Goal: Information Seeking & Learning: Learn about a topic

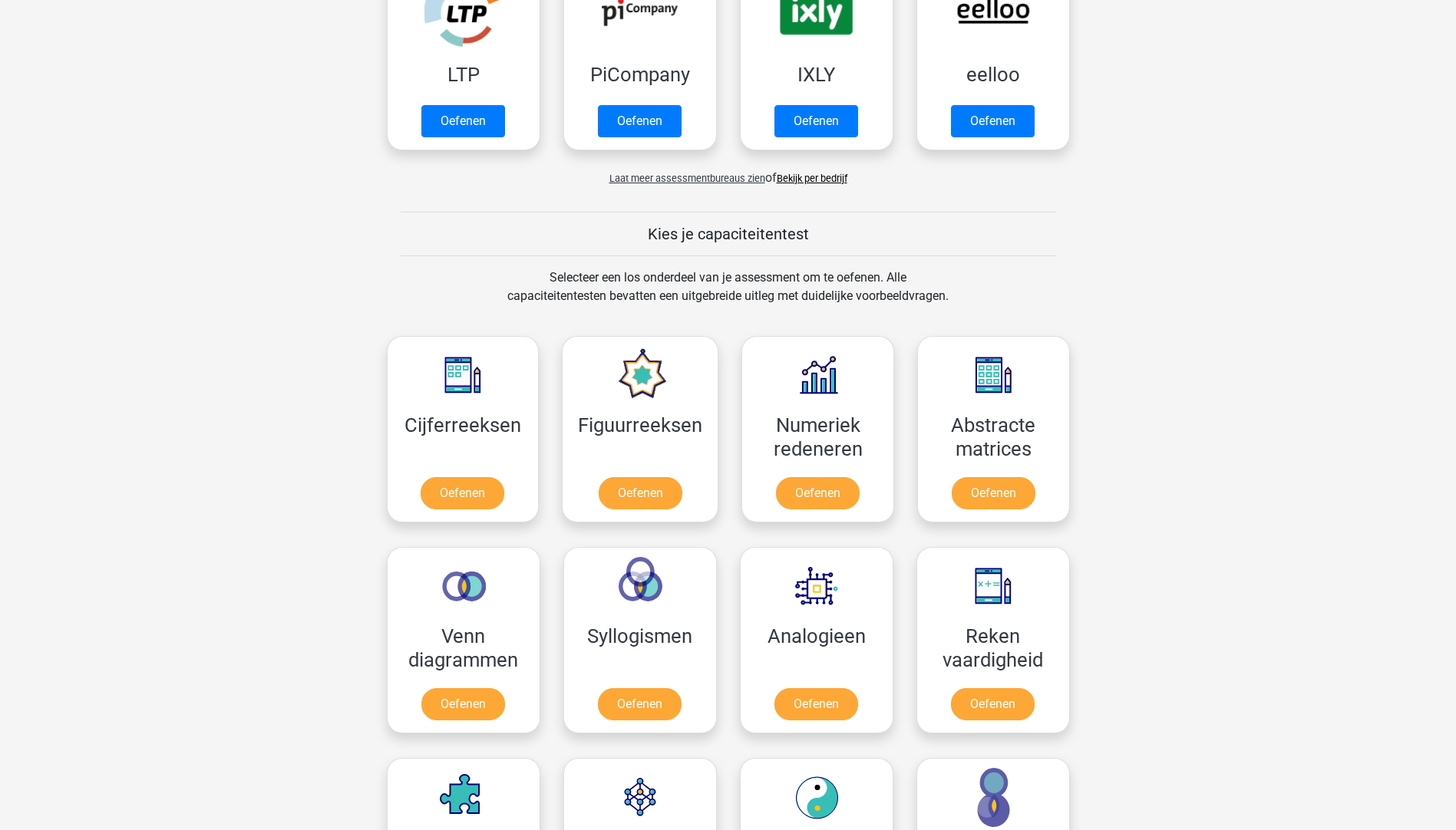
scroll to position [461, 0]
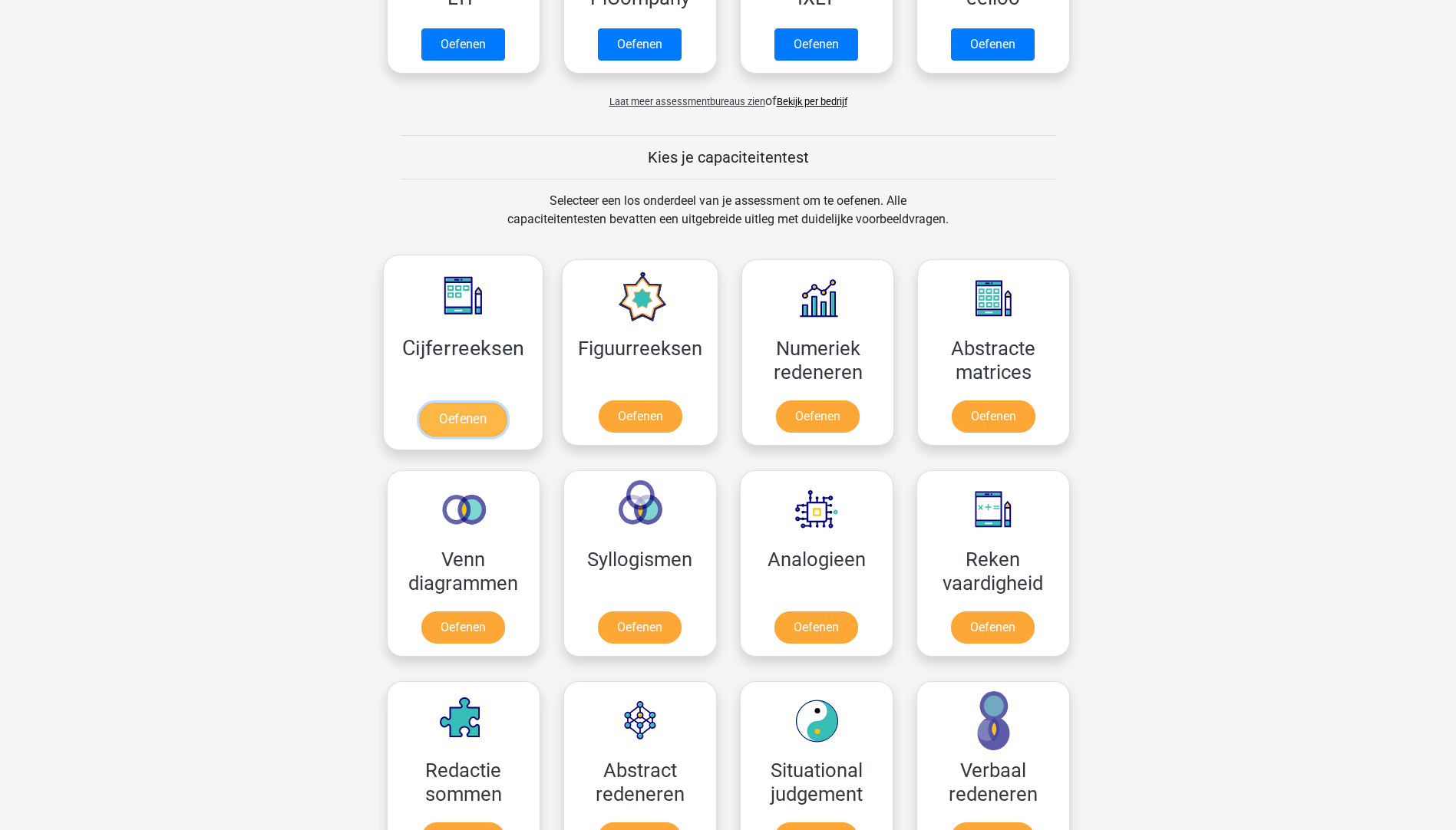
click at [452, 422] on link "Oefenen" at bounding box center [463, 420] width 88 height 33
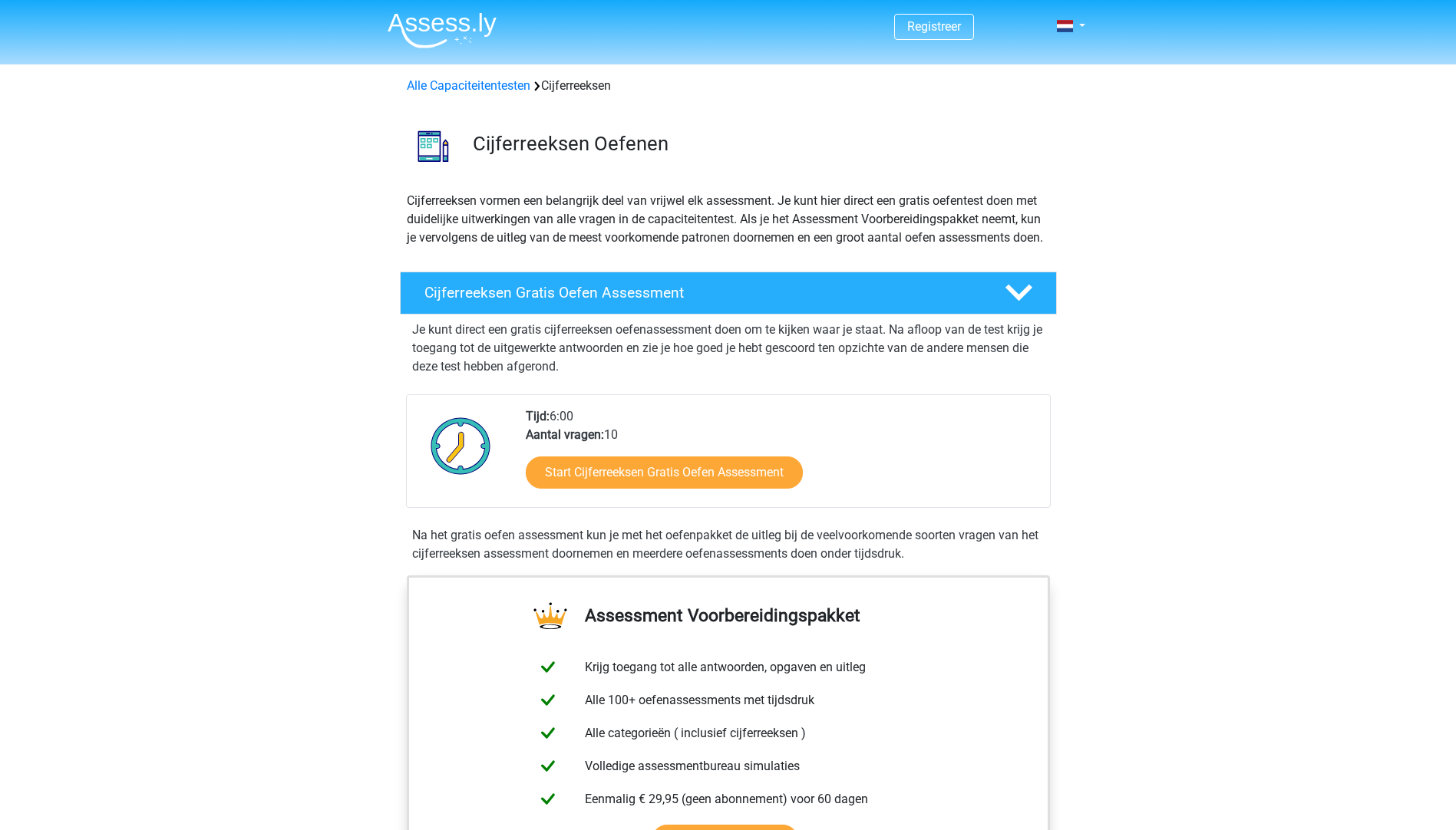
scroll to position [230, 0]
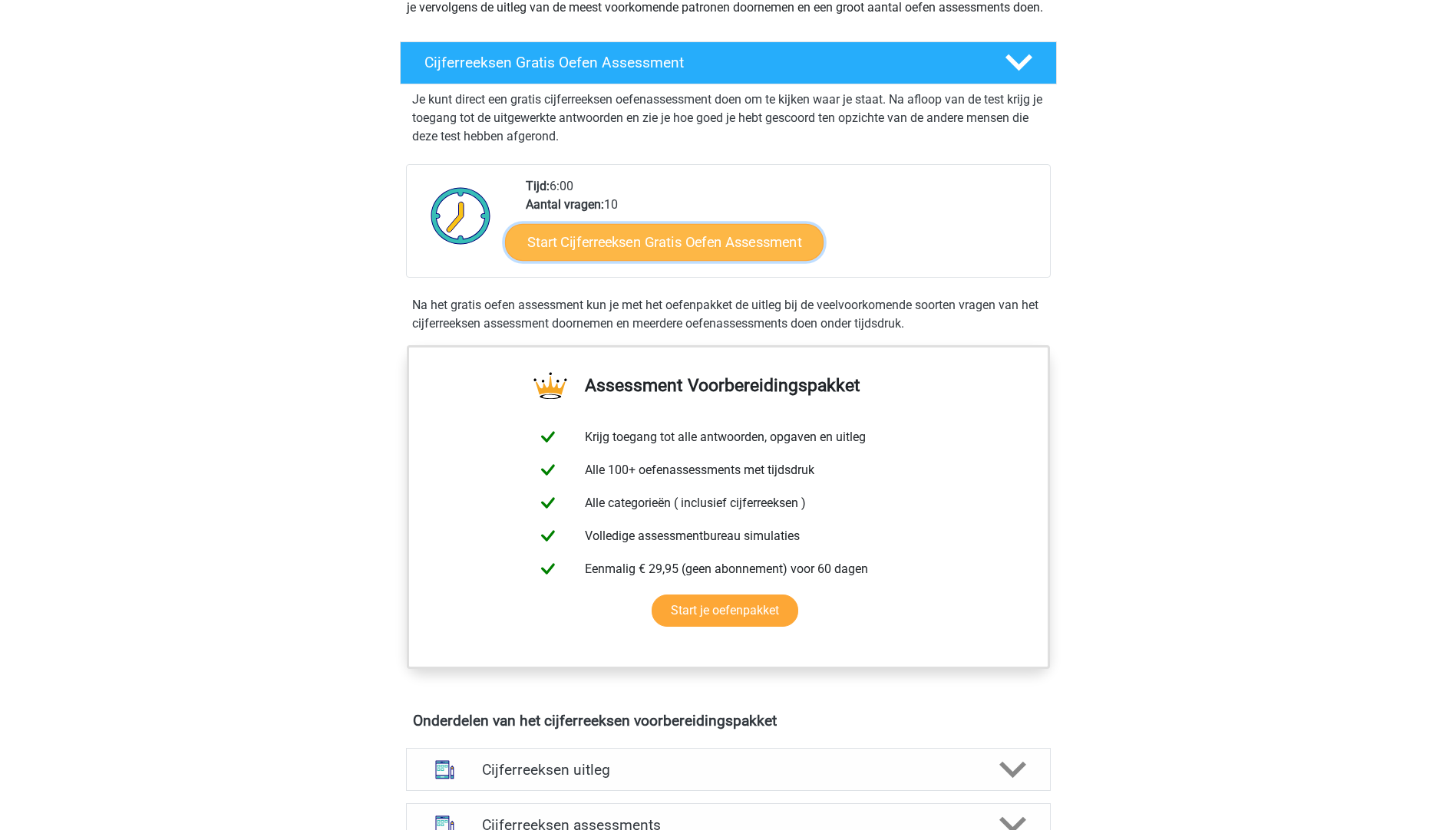
click at [714, 260] on link "Start Cijferreeksen Gratis Oefen Assessment" at bounding box center [664, 242] width 318 height 37
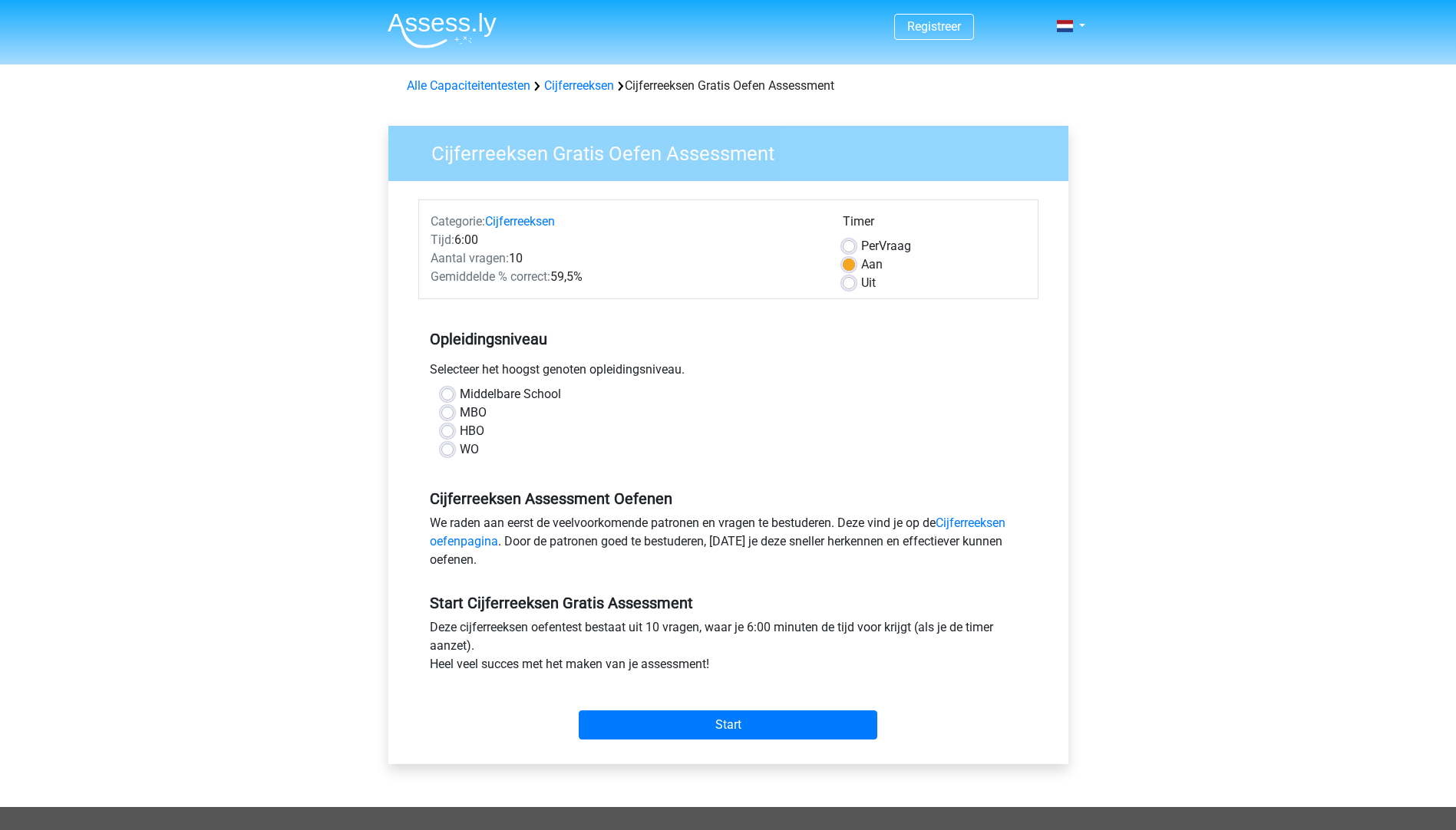
click at [460, 435] on label "HBO" at bounding box center [472, 431] width 24 height 19
click at [444, 435] on input "HBO" at bounding box center [447, 429] width 12 height 15
radio input "true"
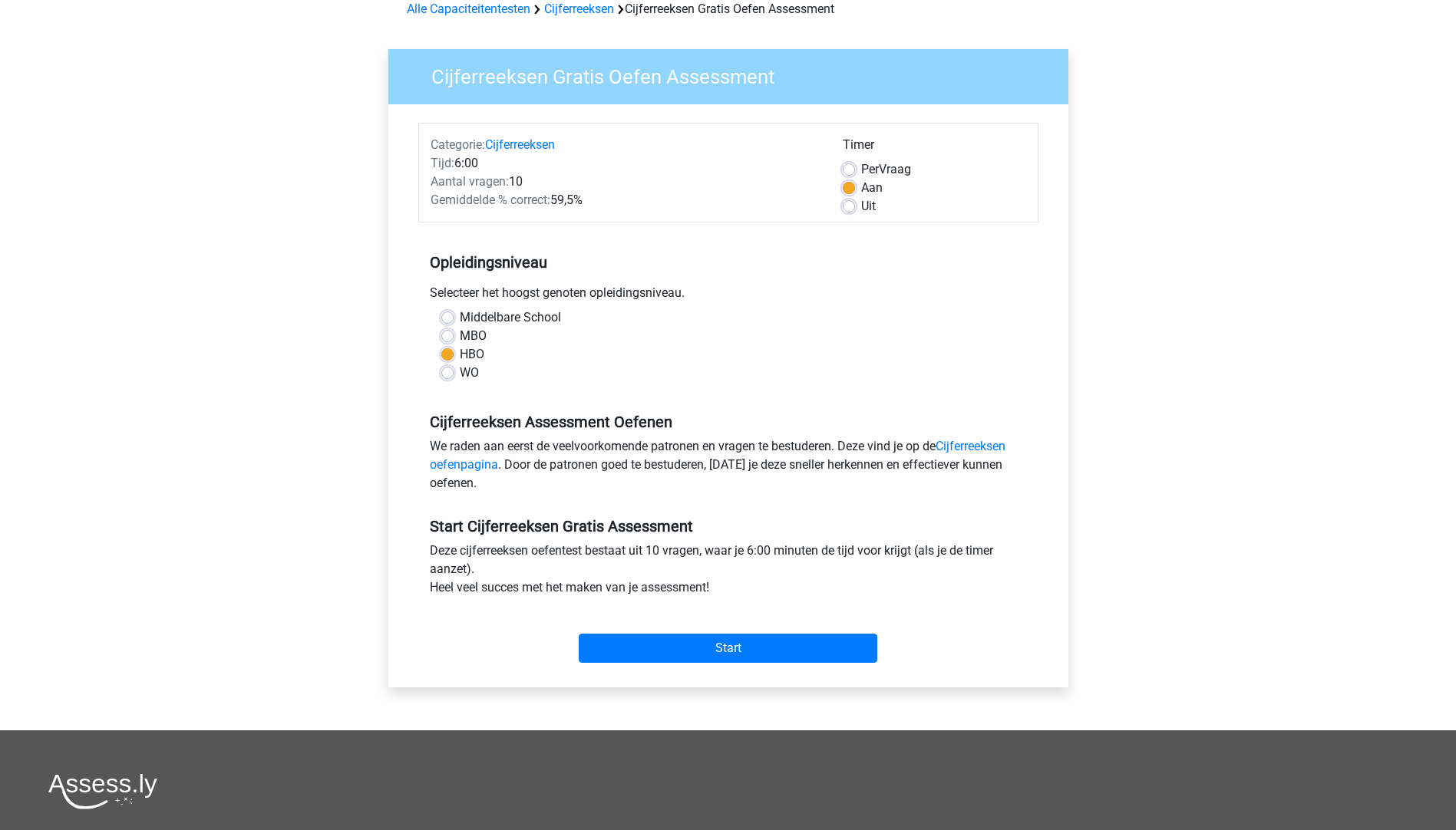
click at [460, 336] on label "MBO" at bounding box center [473, 336] width 27 height 19
click at [444, 336] on input "MBO" at bounding box center [447, 334] width 12 height 15
radio input "true"
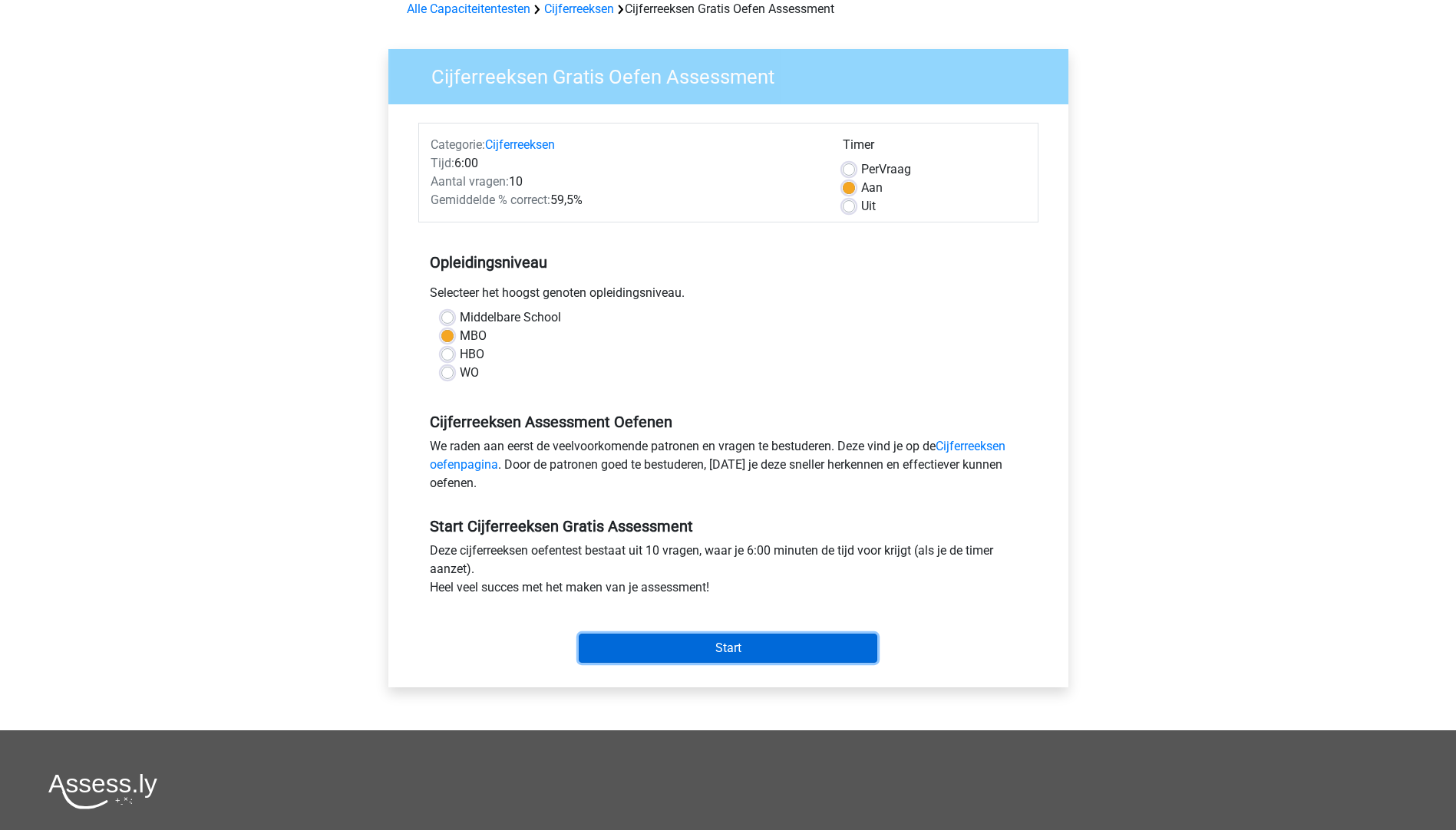
drag, startPoint x: 684, startPoint y: 639, endPoint x: 671, endPoint y: 689, distance: 51.7
click at [683, 639] on input "Start" at bounding box center [728, 648] width 299 height 29
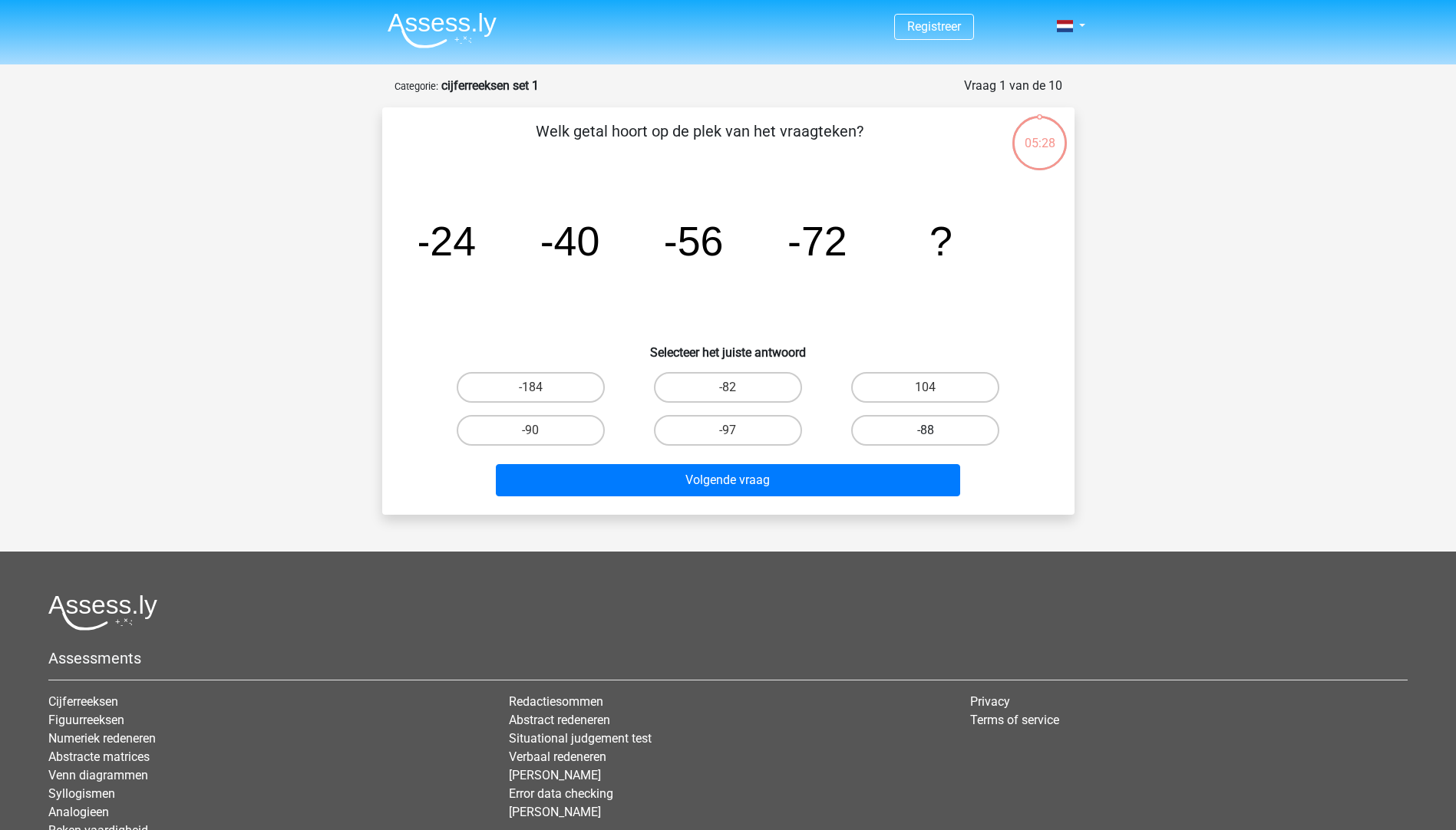
click at [935, 423] on label "-88" at bounding box center [924, 430] width 148 height 31
click at [935, 430] on input "-88" at bounding box center [930, 435] width 10 height 10
radio input "true"
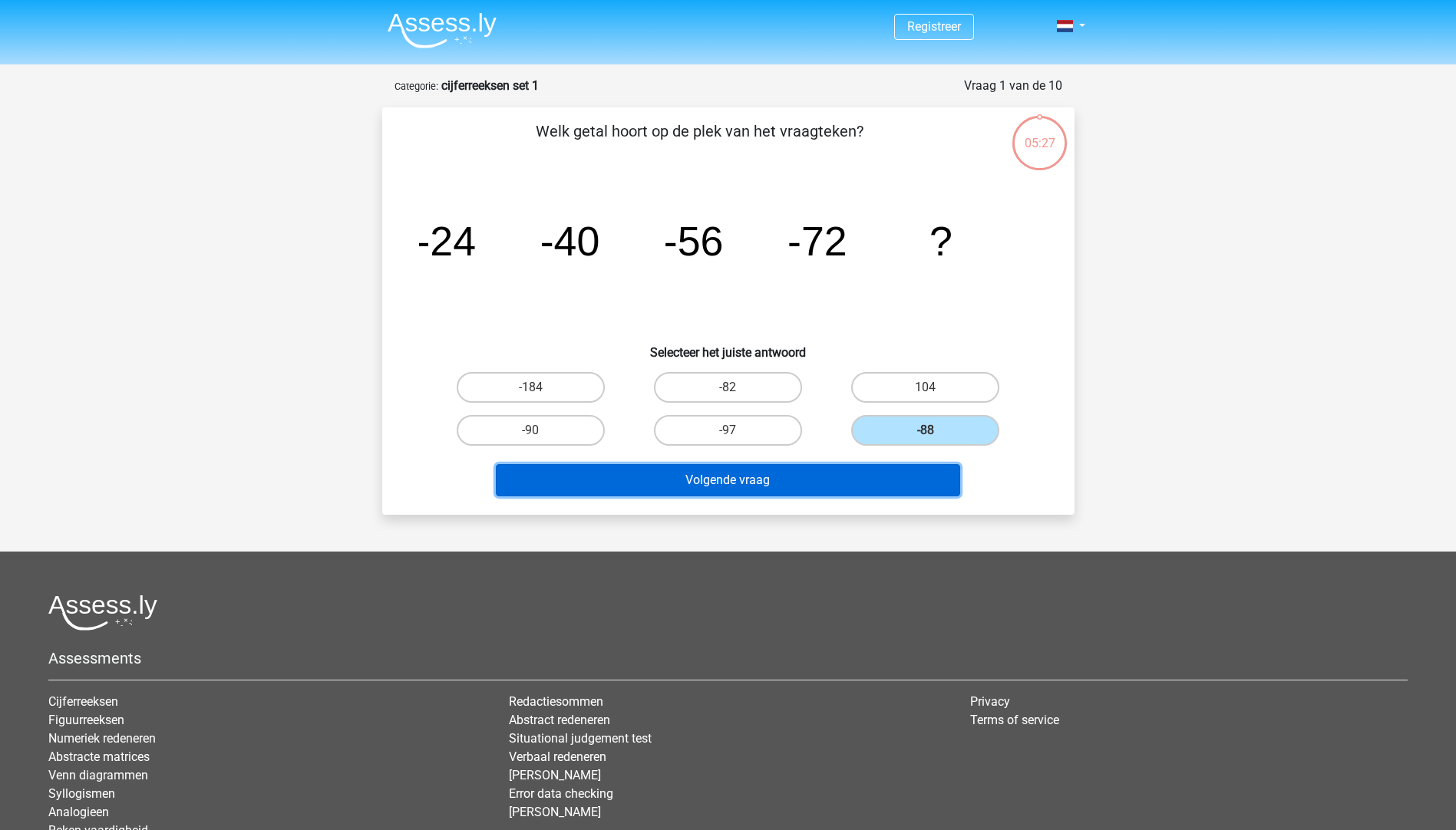
click at [727, 478] on button "Volgende vraag" at bounding box center [727, 480] width 465 height 33
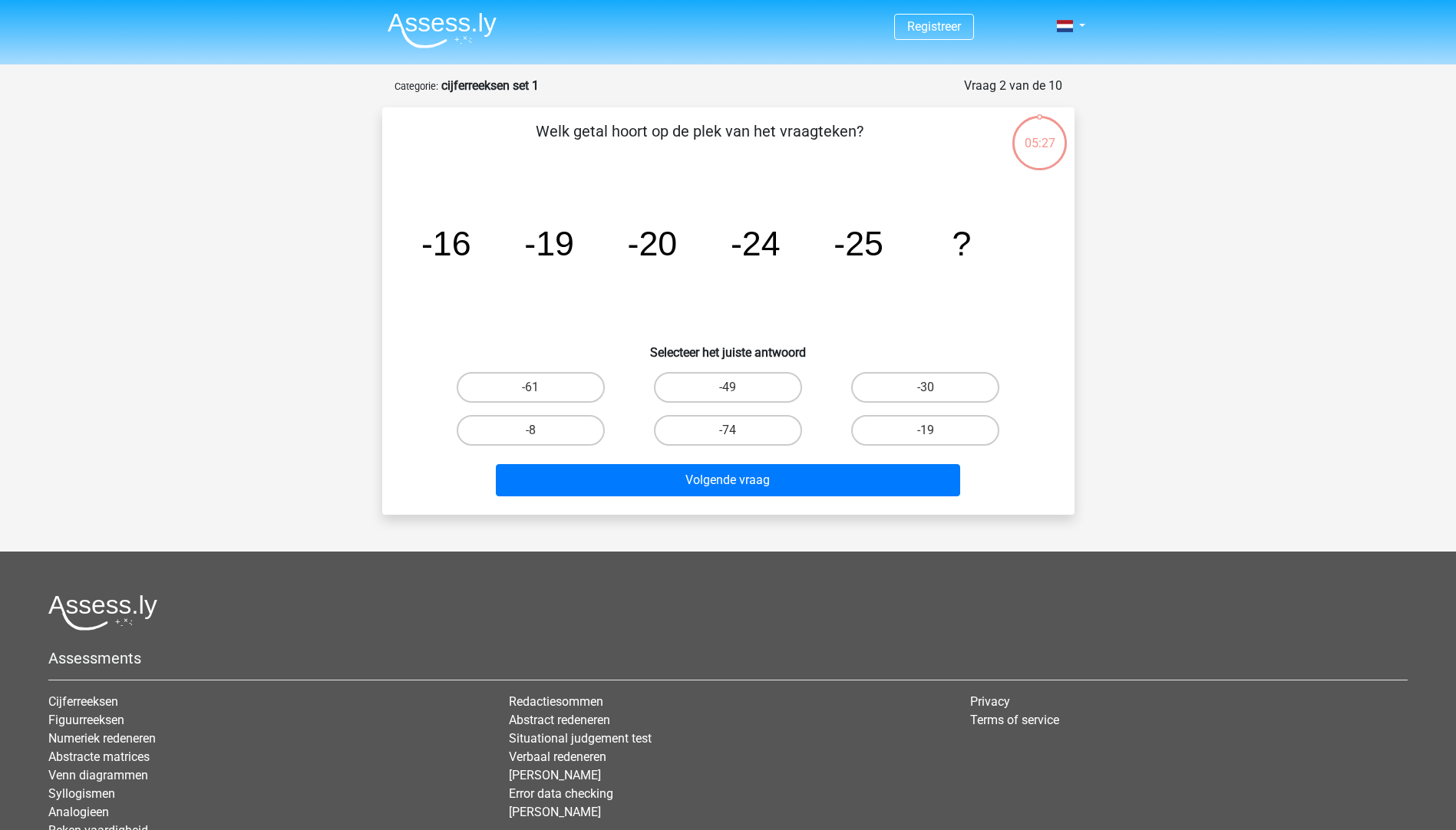
scroll to position [76, 0]
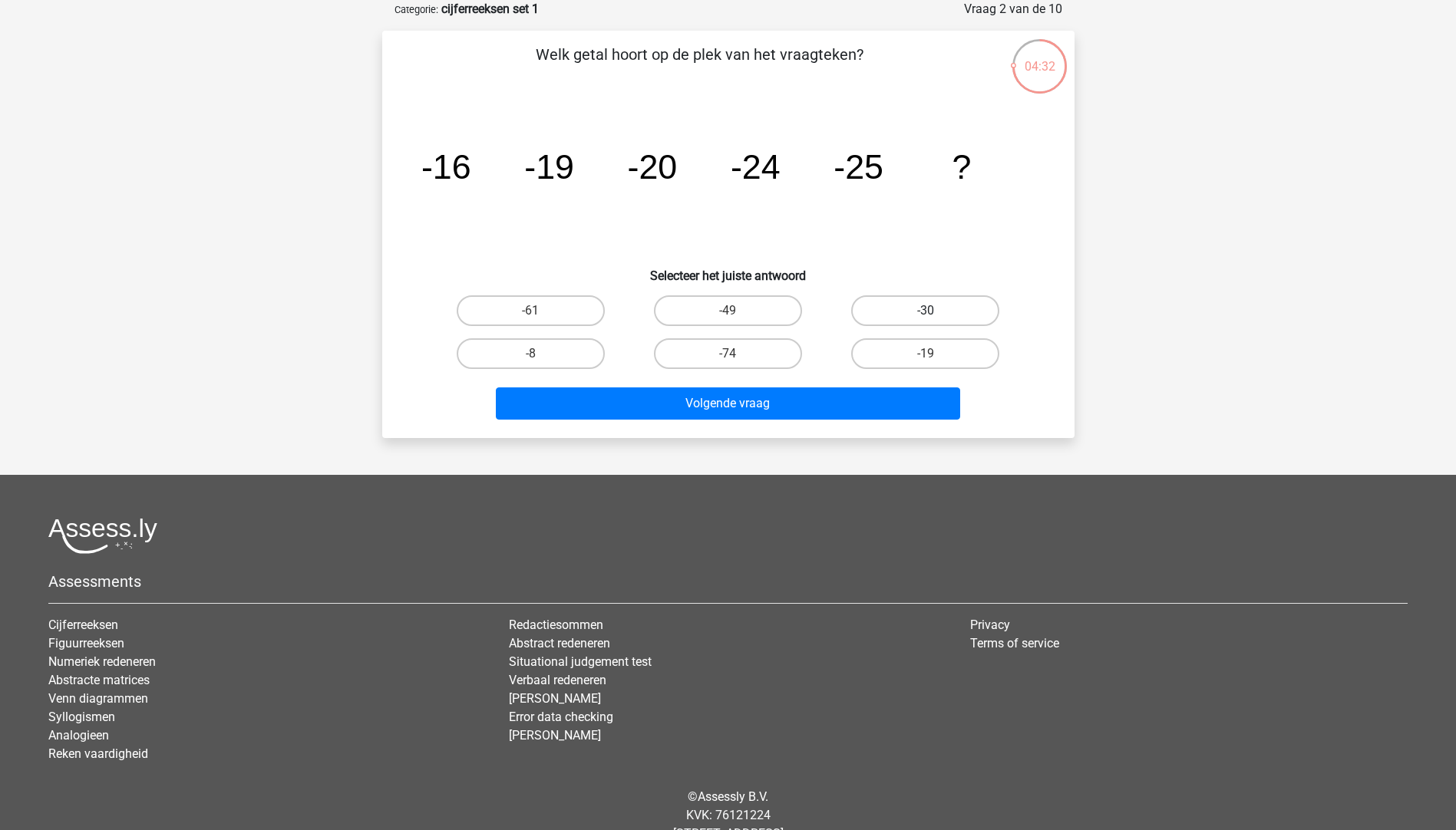
click at [910, 308] on label "-30" at bounding box center [924, 310] width 148 height 31
click at [925, 311] on input "-30" at bounding box center [930, 315] width 10 height 10
radio input "true"
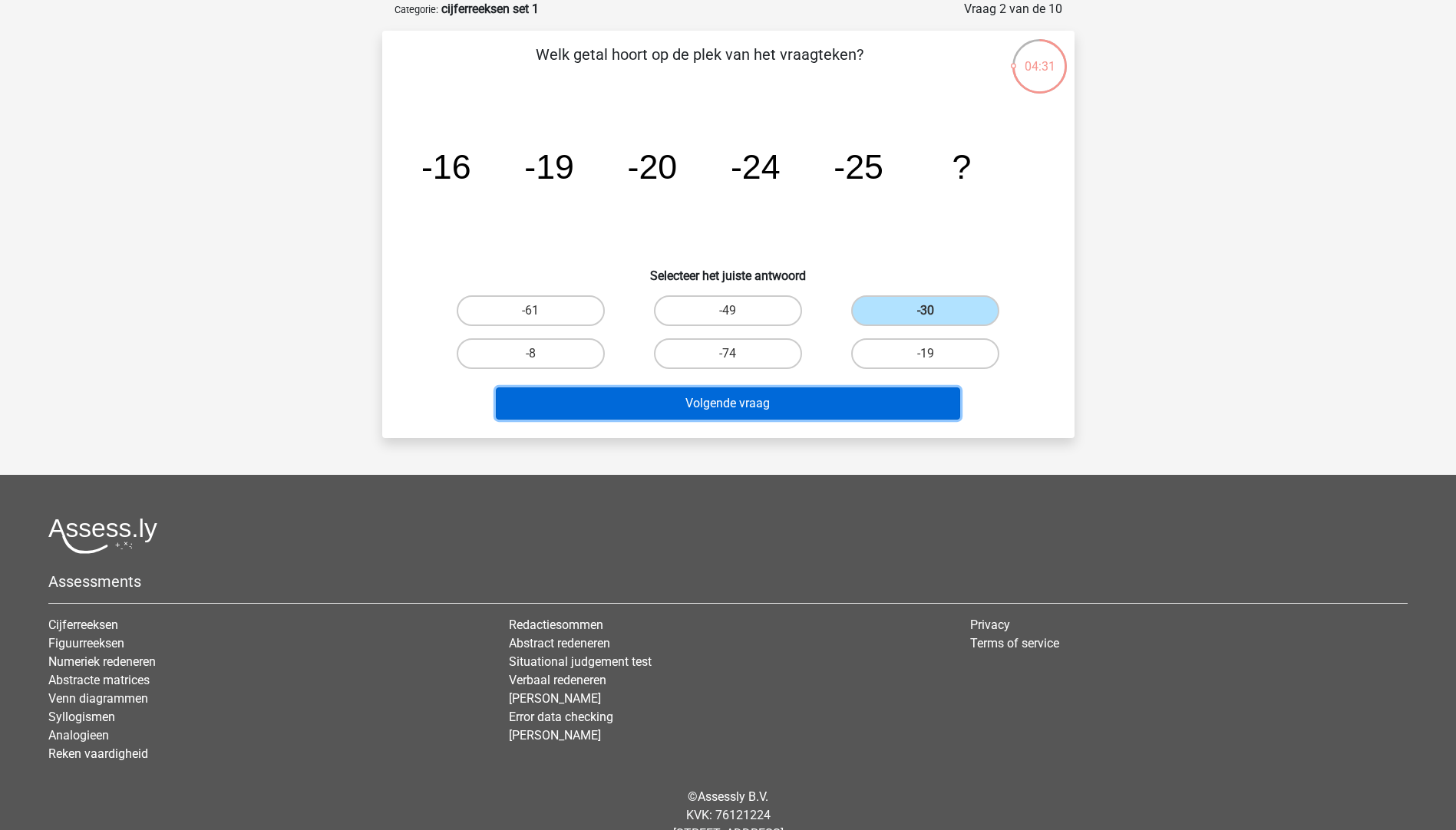
click at [762, 408] on button "Volgende vraag" at bounding box center [727, 403] width 465 height 33
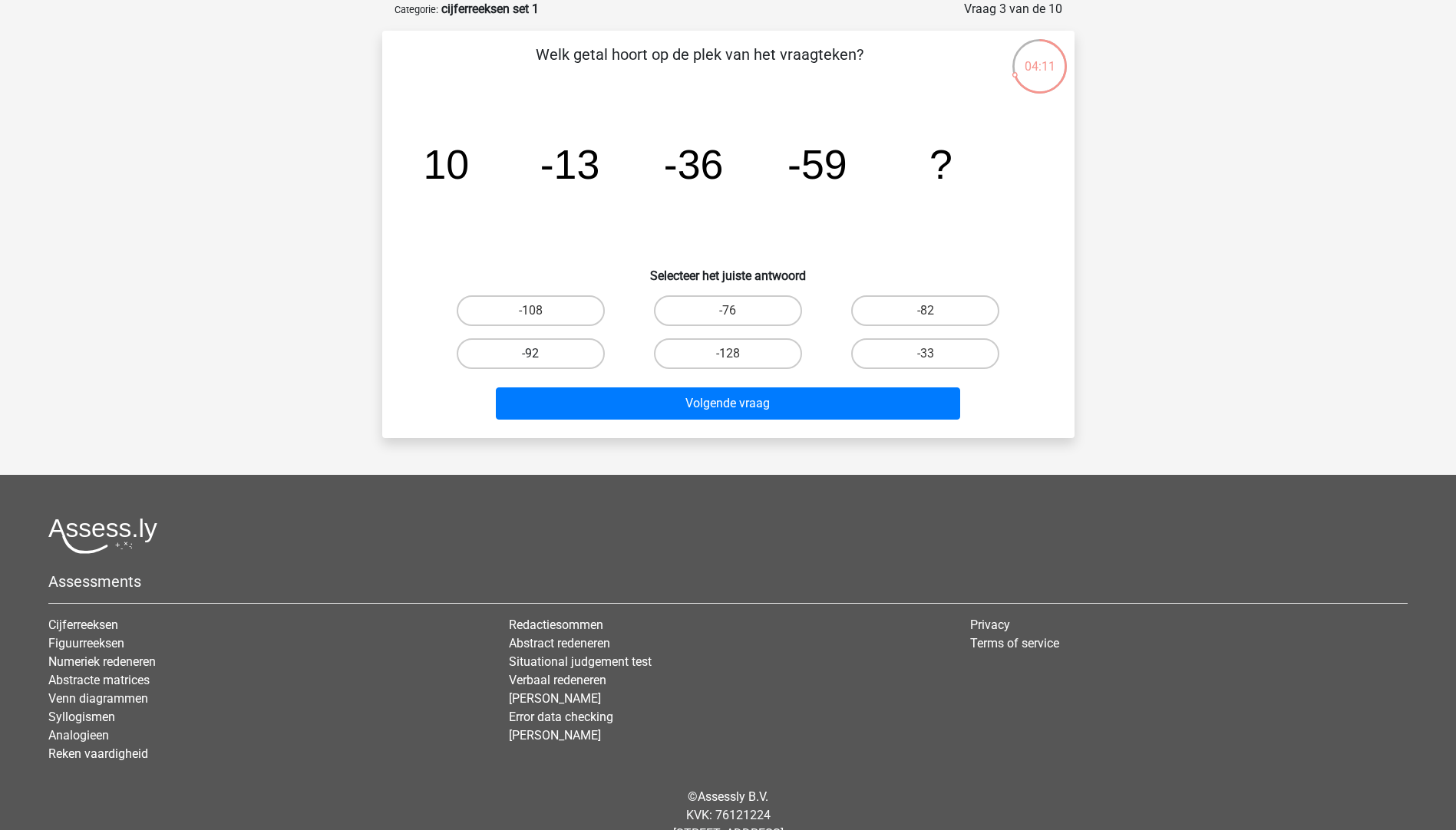
click at [534, 351] on label "-92" at bounding box center [530, 354] width 148 height 31
click at [534, 354] on input "-92" at bounding box center [535, 358] width 10 height 10
radio input "true"
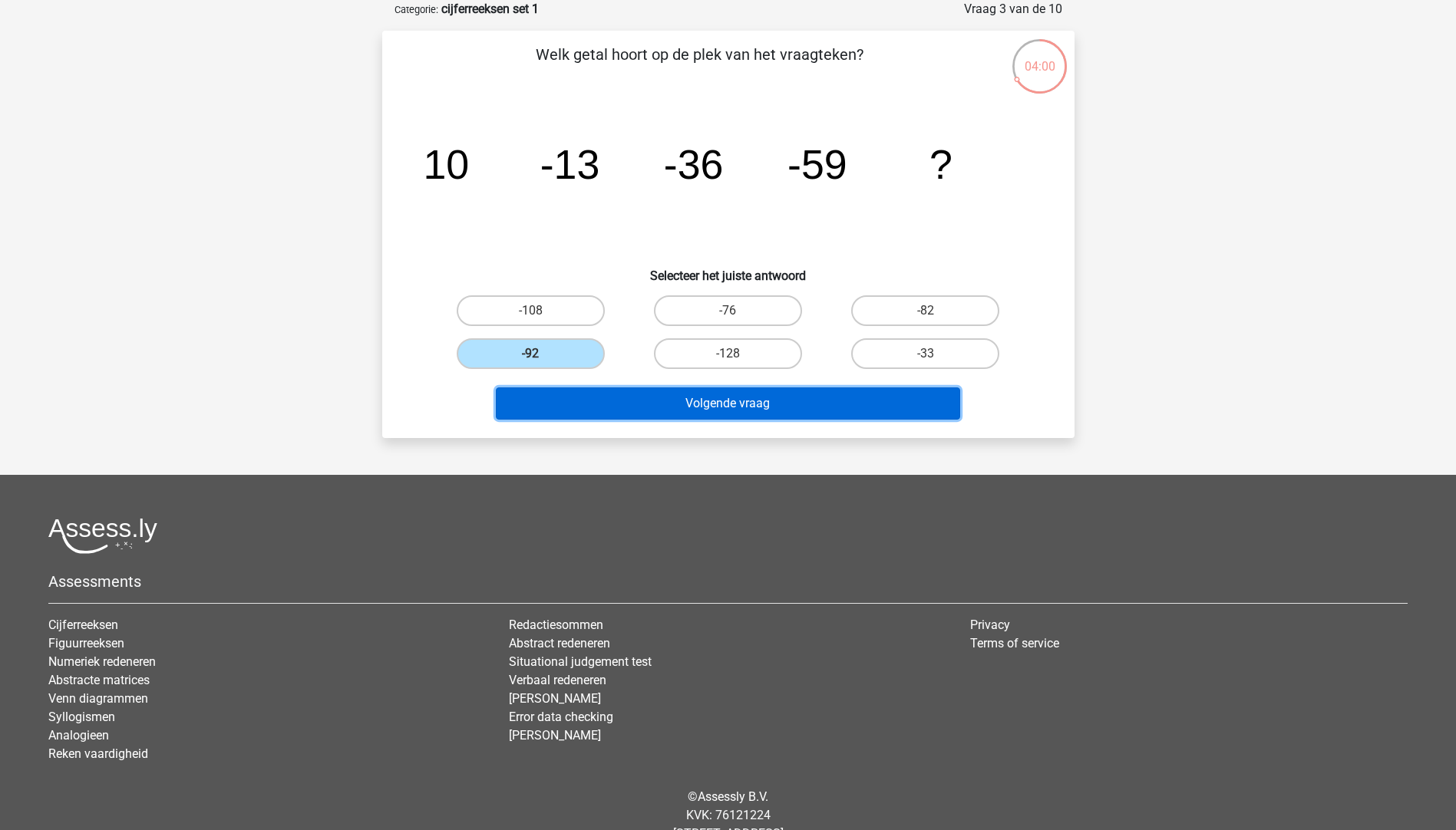
click at [654, 403] on button "Volgende vraag" at bounding box center [727, 403] width 465 height 33
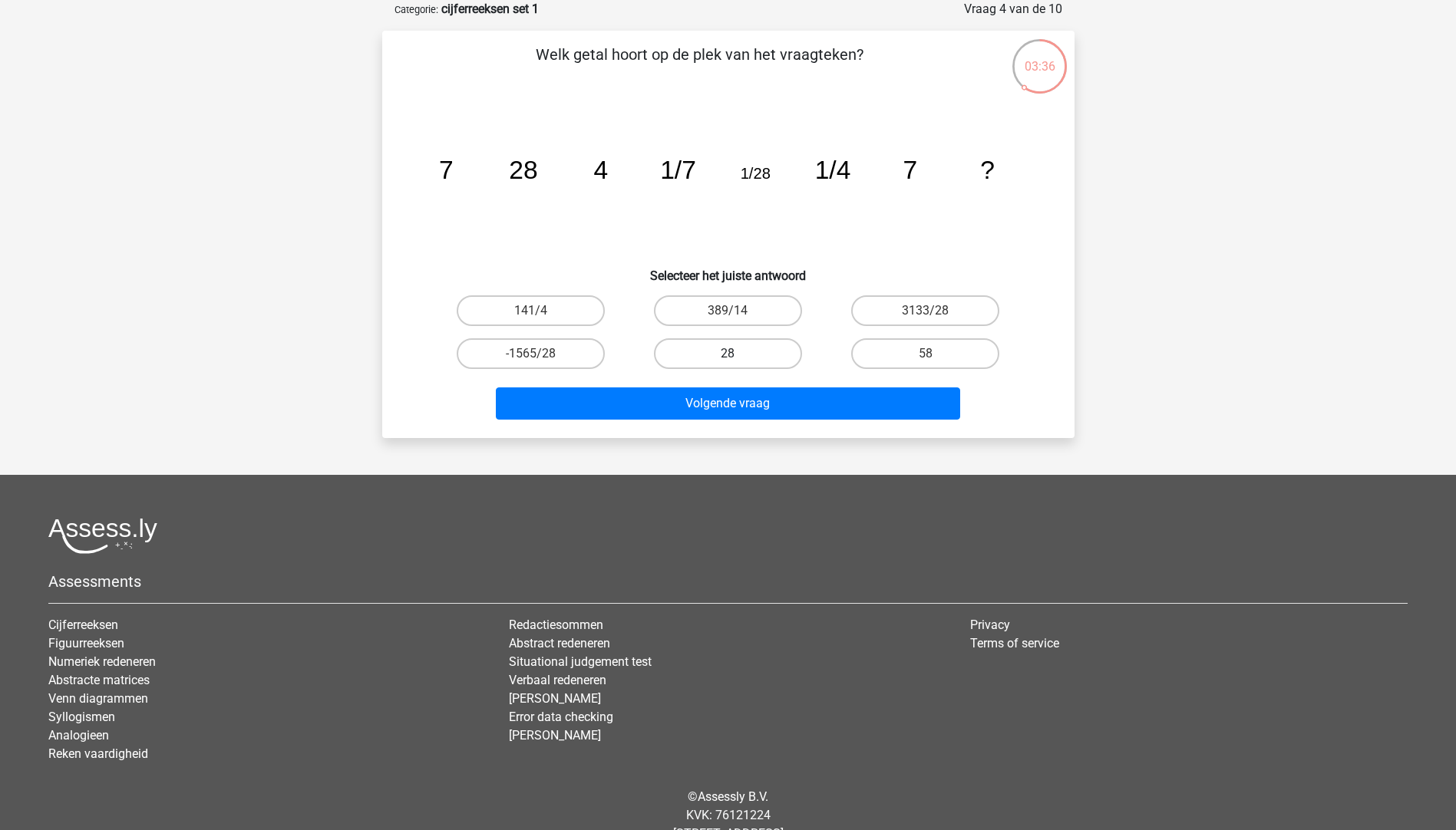
click at [753, 355] on label "28" at bounding box center [727, 354] width 148 height 31
click at [737, 355] on input "28" at bounding box center [732, 358] width 10 height 10
radio input "true"
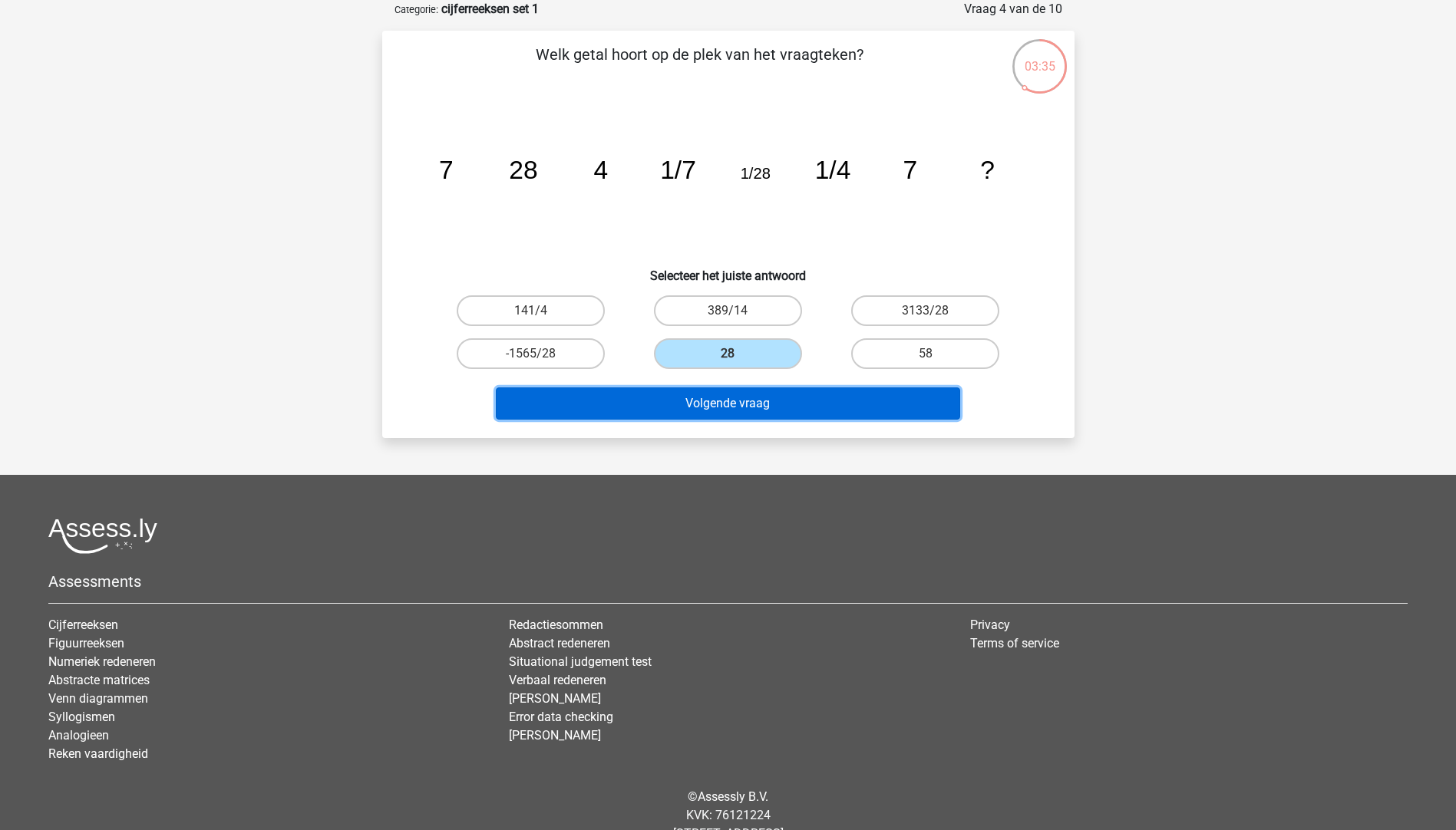
click at [718, 411] on button "Volgende vraag" at bounding box center [727, 403] width 465 height 33
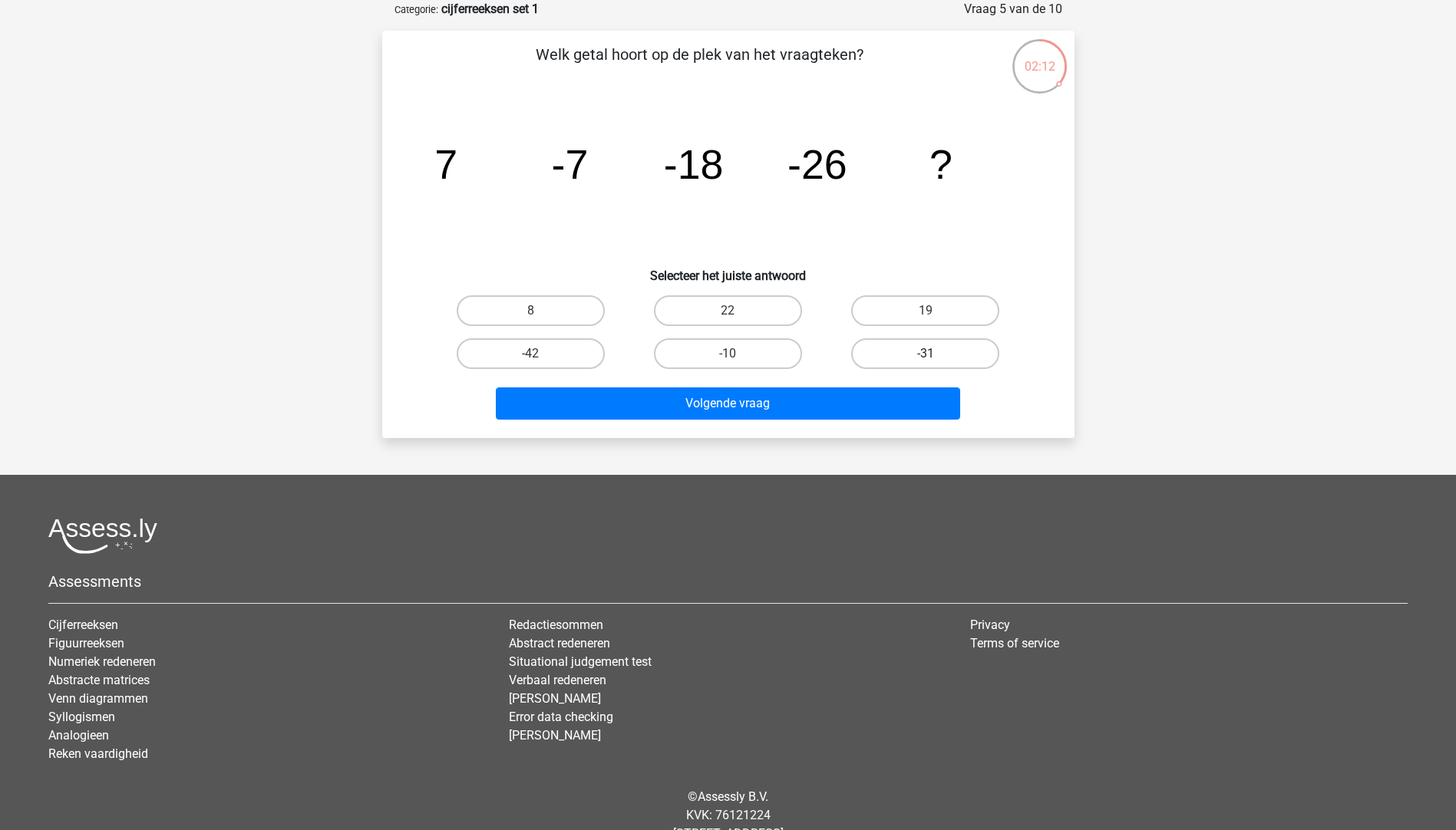
click at [943, 355] on label "-31" at bounding box center [924, 354] width 148 height 31
click at [936, 355] on input "-31" at bounding box center [930, 358] width 10 height 10
radio input "true"
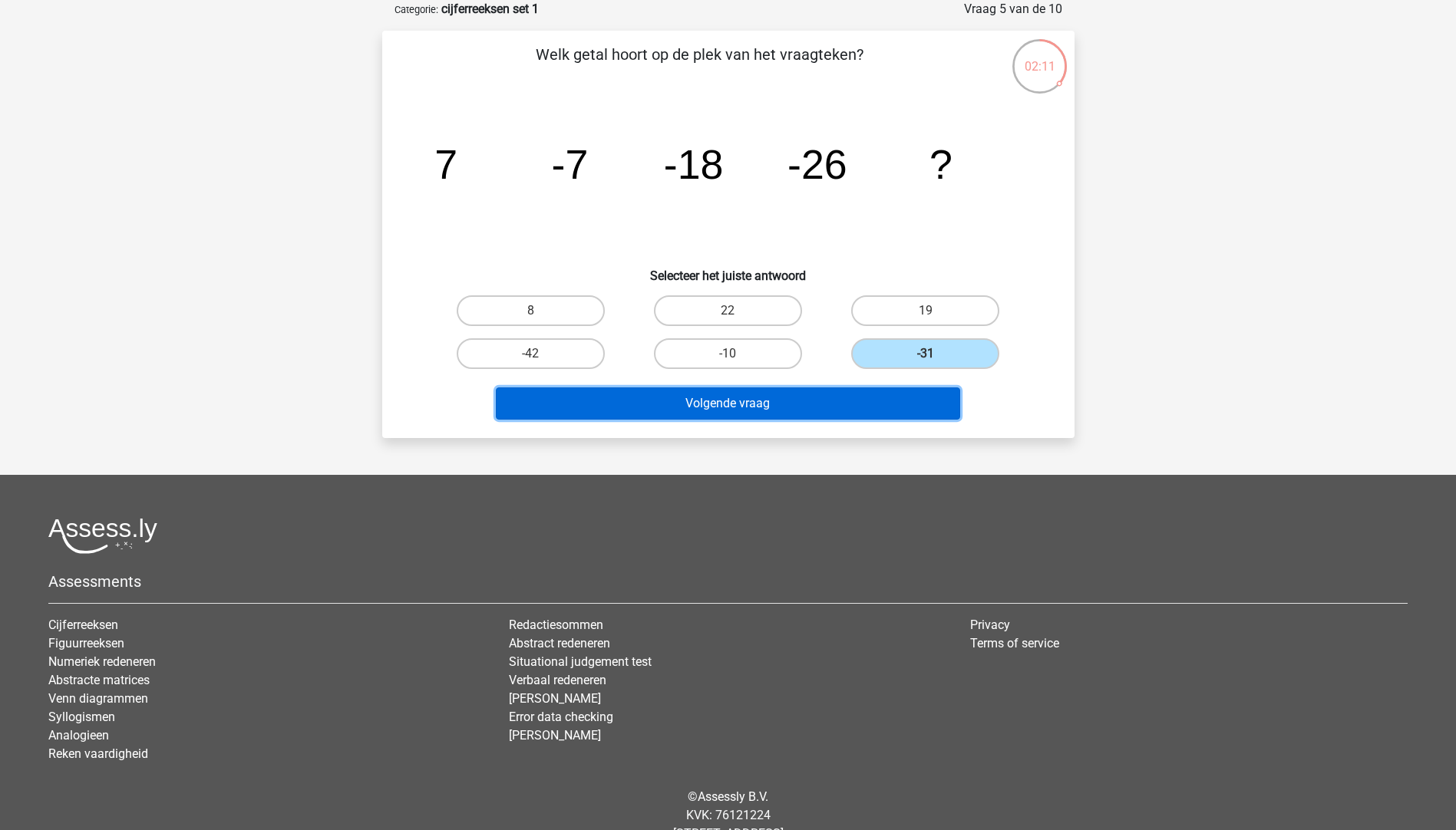
click at [856, 404] on button "Volgende vraag" at bounding box center [727, 403] width 465 height 33
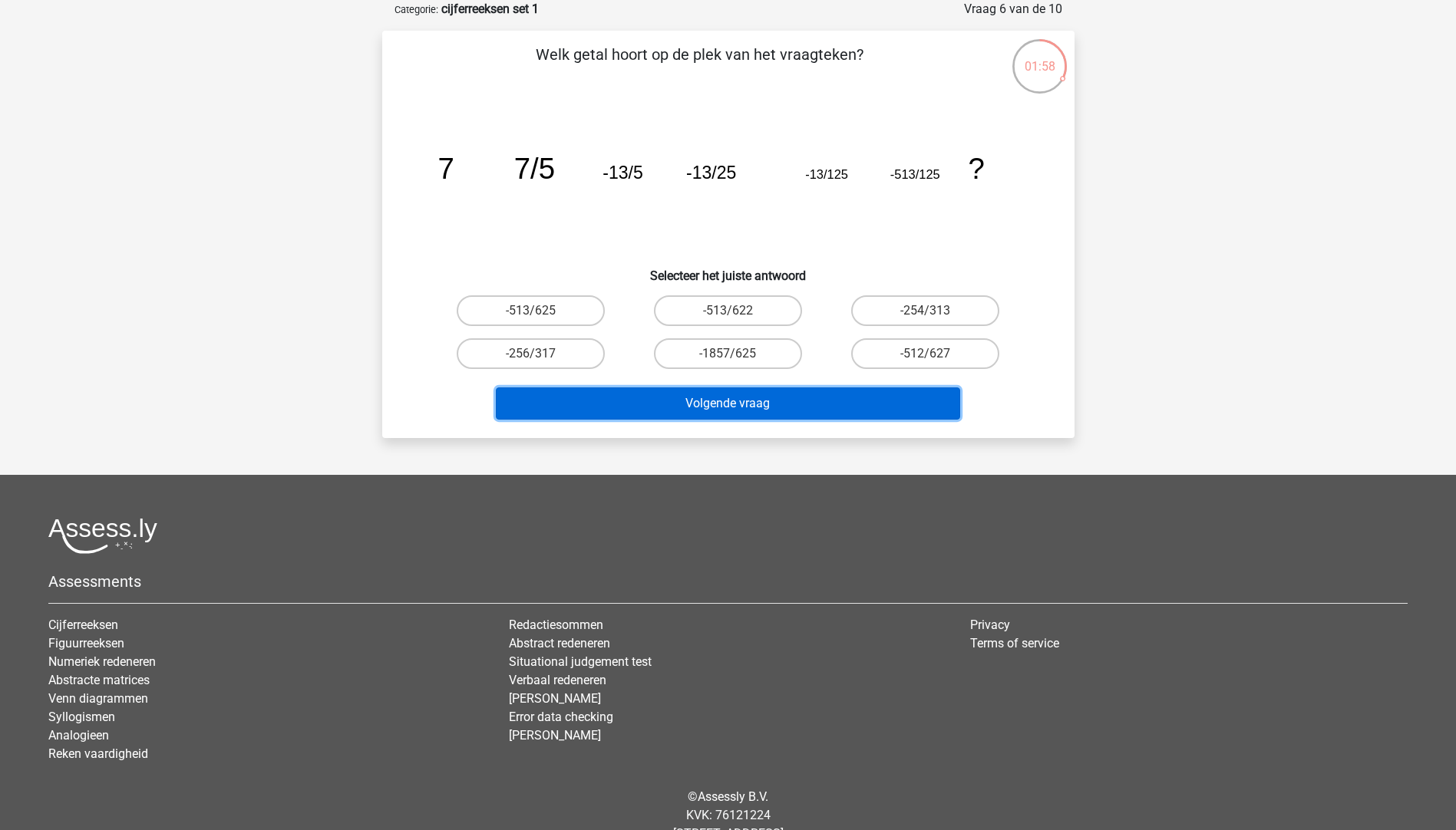
click at [744, 399] on button "Volgende vraag" at bounding box center [727, 403] width 465 height 33
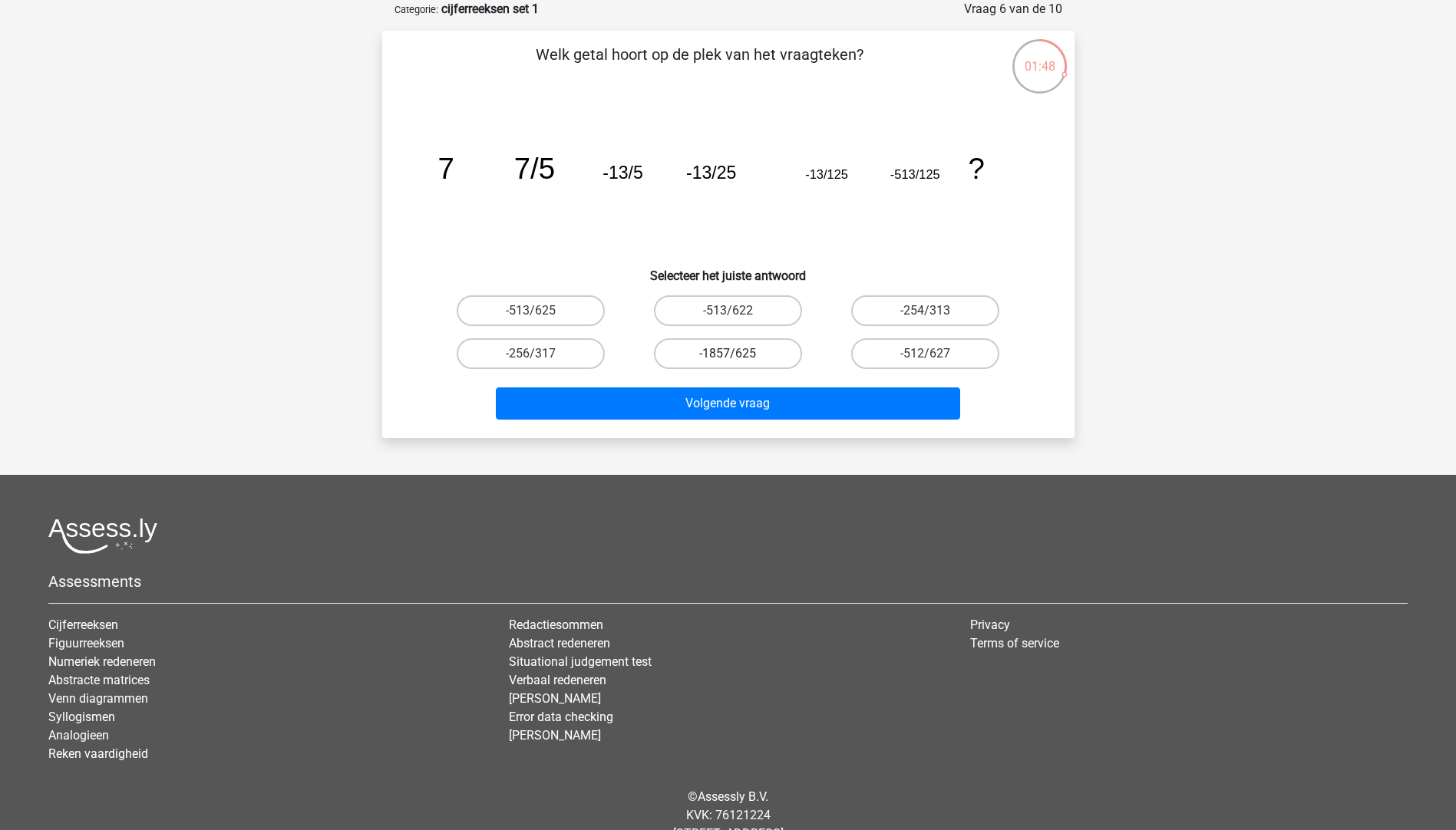
click at [732, 349] on label "-1857/625" at bounding box center [727, 354] width 148 height 31
click at [732, 354] on input "-1857/625" at bounding box center [732, 358] width 10 height 10
radio input "true"
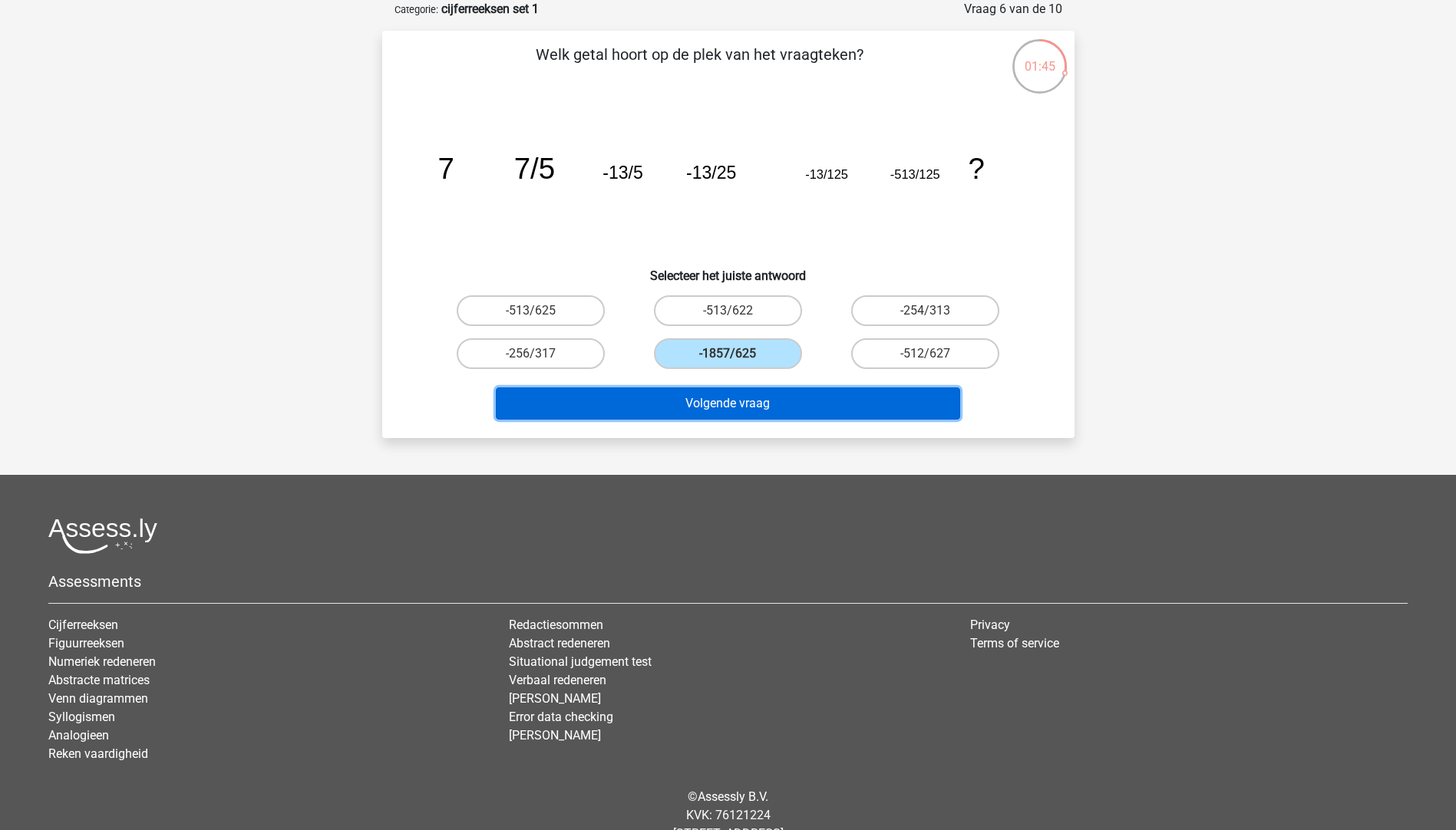
click at [711, 412] on button "Volgende vraag" at bounding box center [727, 403] width 465 height 33
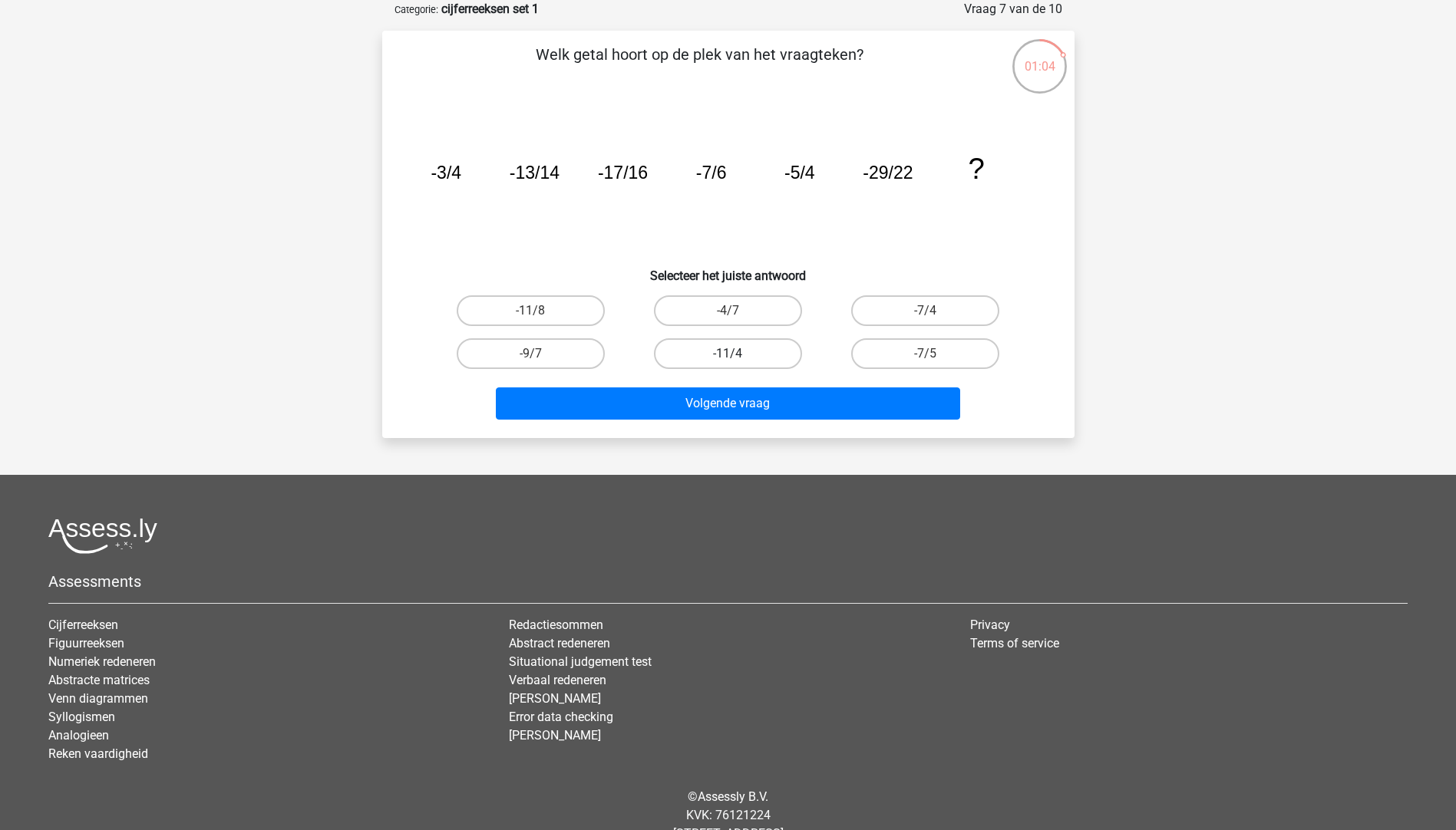
click at [708, 351] on label "-11/4" at bounding box center [727, 354] width 148 height 31
click at [727, 354] on input "-11/4" at bounding box center [732, 358] width 10 height 10
radio input "true"
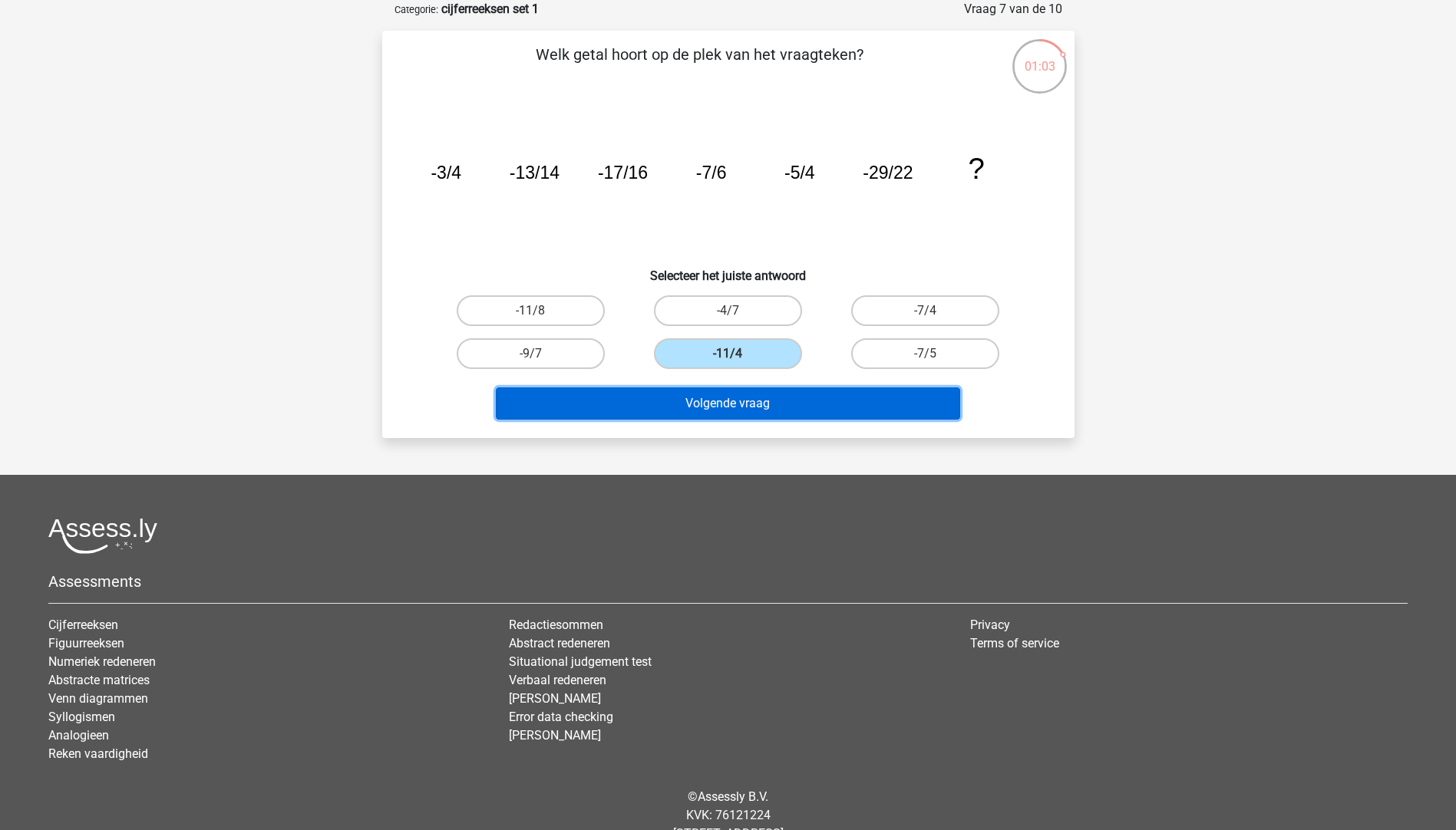
click at [691, 407] on button "Volgende vraag" at bounding box center [727, 403] width 465 height 33
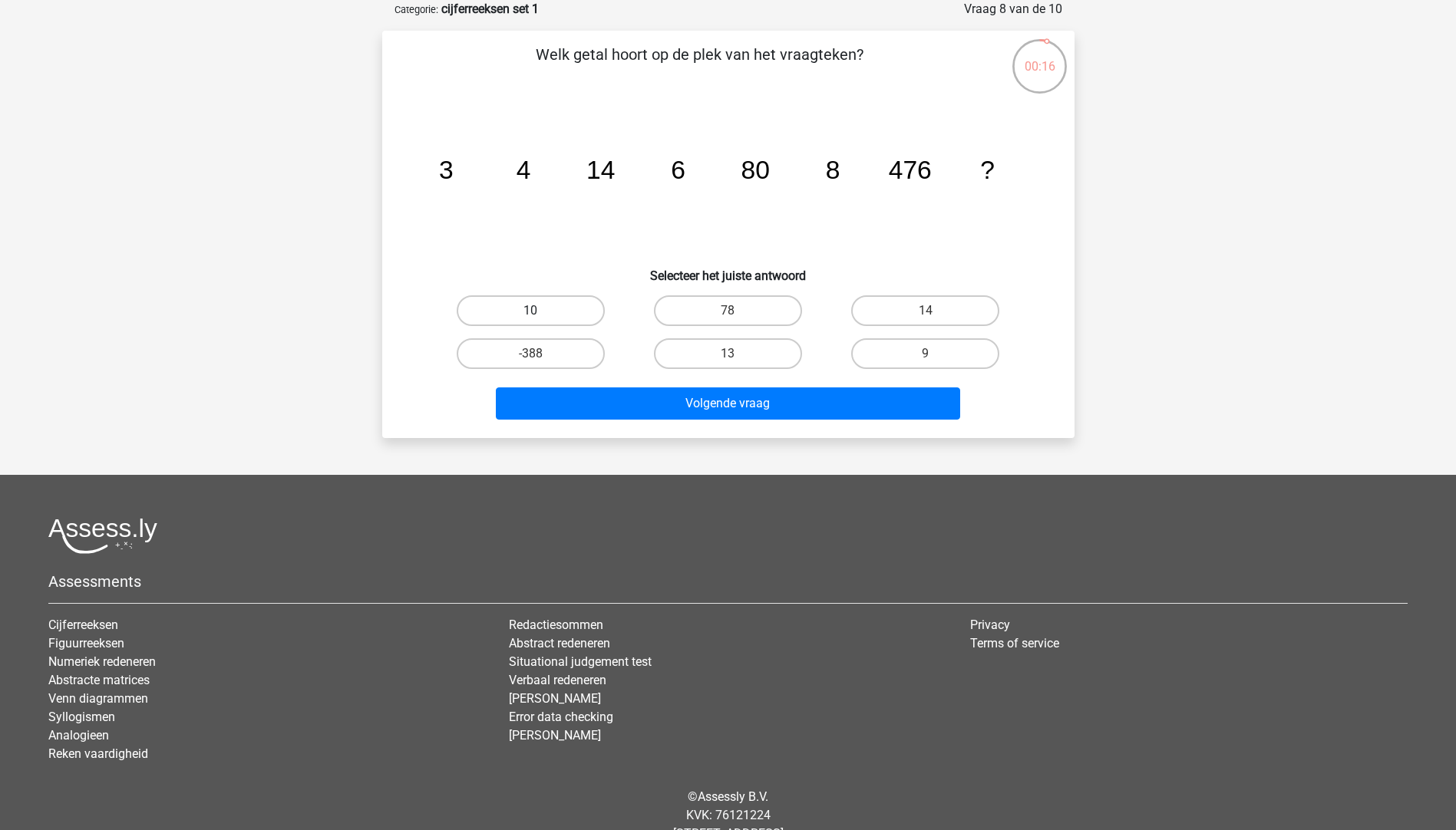
drag, startPoint x: 533, startPoint y: 309, endPoint x: 452, endPoint y: 427, distance: 143.1
click at [533, 308] on label "10" at bounding box center [530, 310] width 148 height 31
click at [533, 311] on input "10" at bounding box center [535, 315] width 10 height 10
radio input "true"
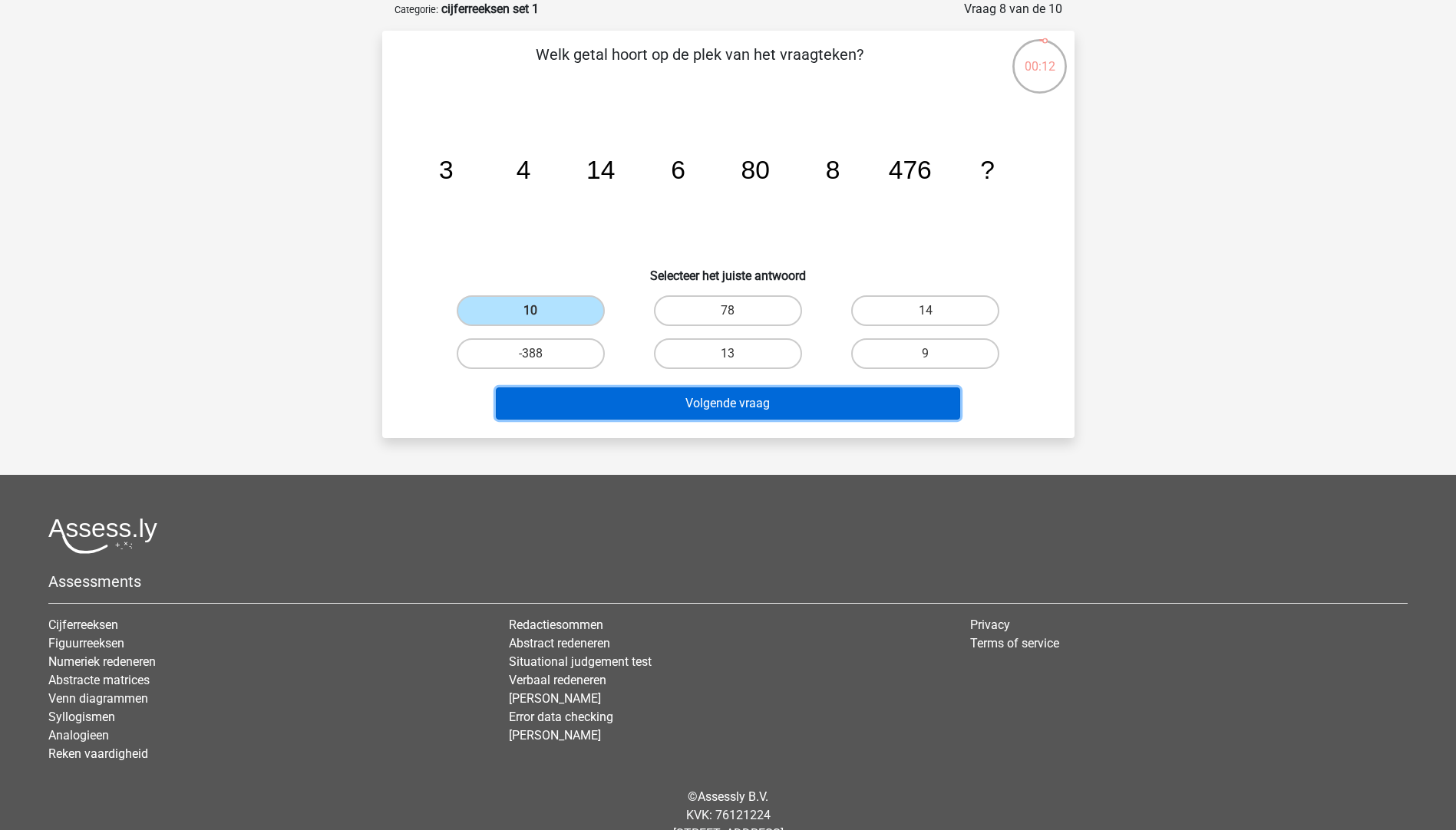
click at [667, 408] on button "Volgende vraag" at bounding box center [727, 403] width 465 height 33
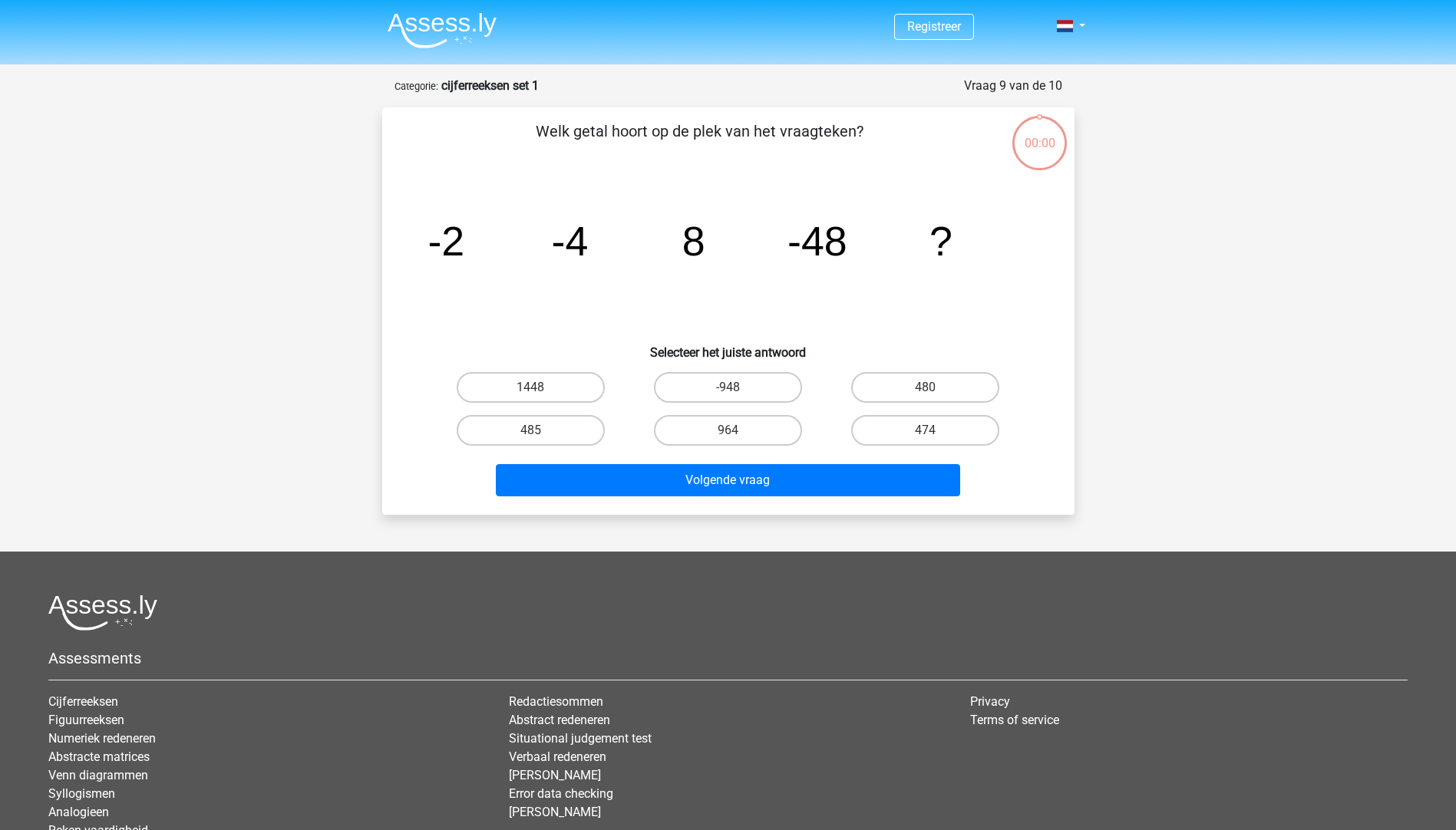
scroll to position [76, 0]
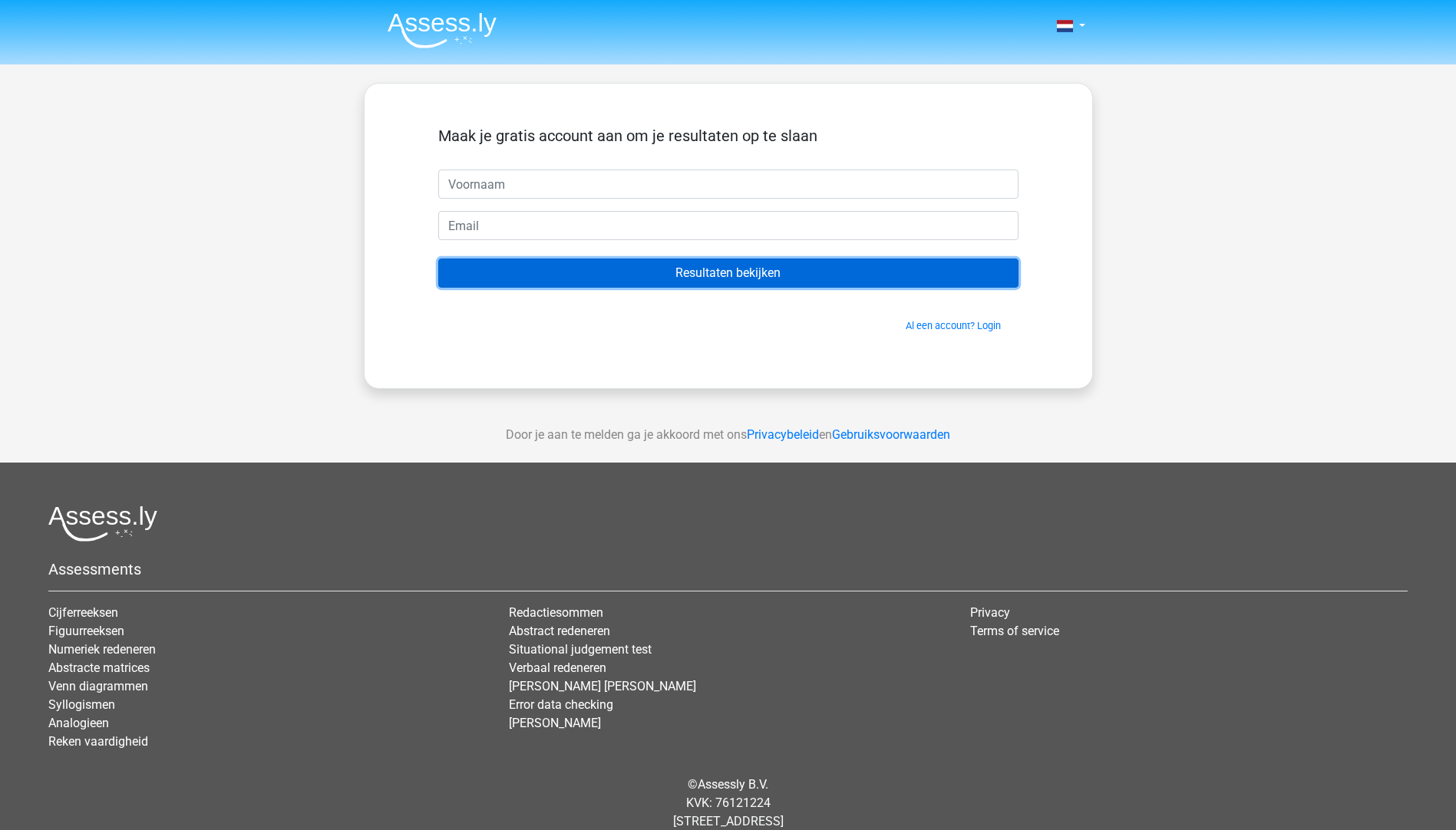
click at [734, 271] on input "Resultaten bekijken" at bounding box center [728, 273] width 580 height 29
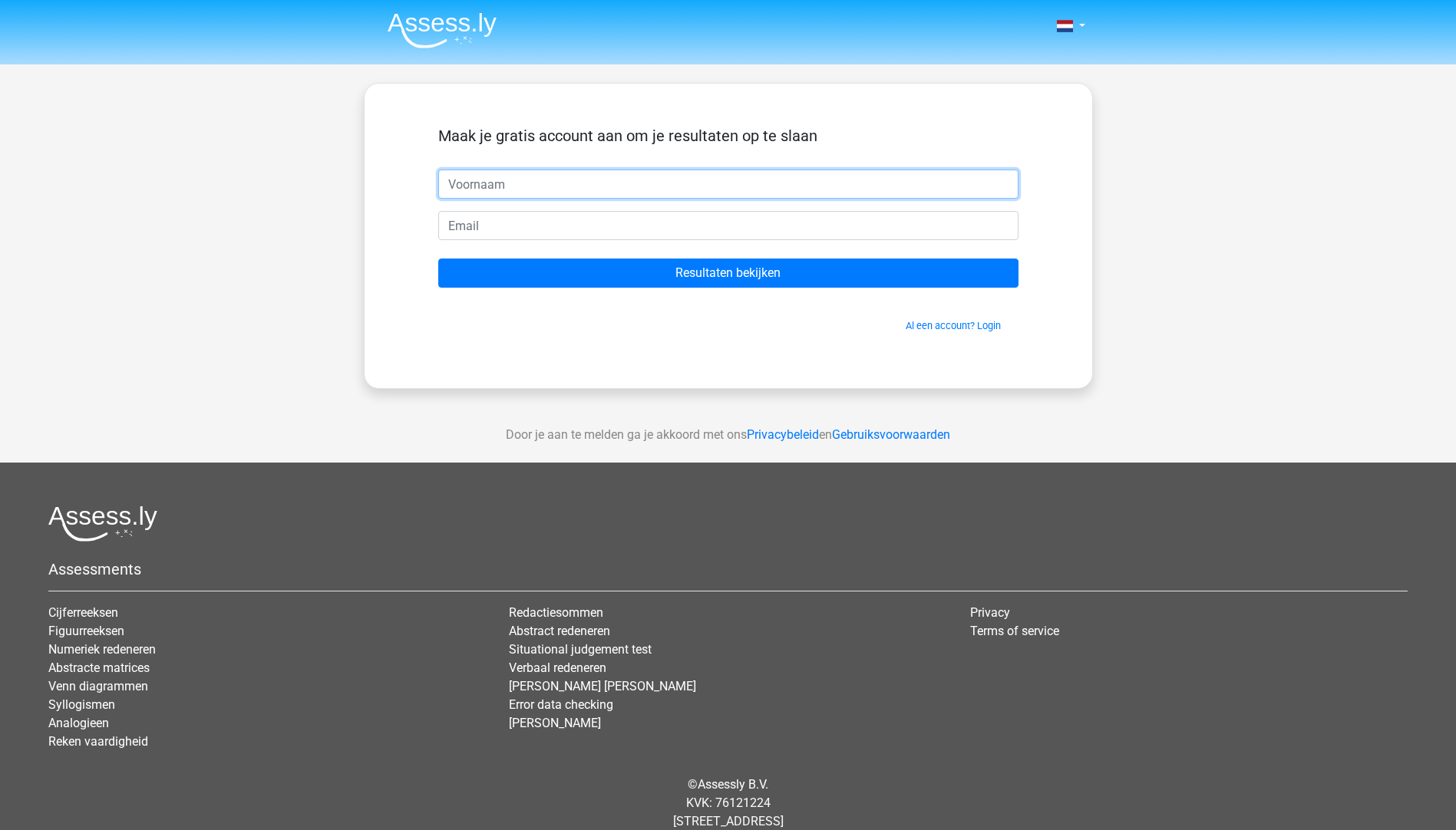
click at [495, 181] on input "text" at bounding box center [728, 183] width 580 height 29
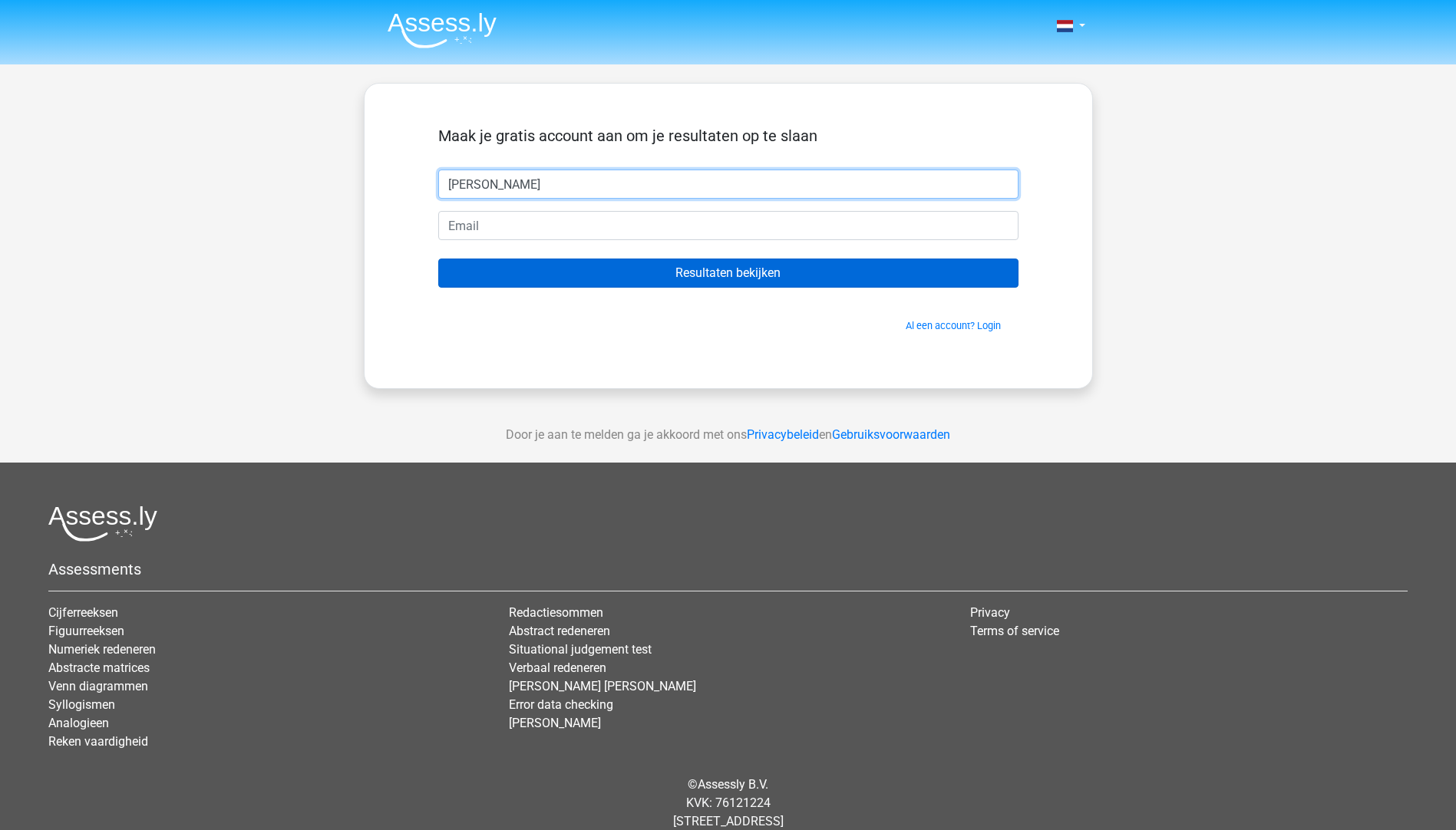
type input "[PERSON_NAME]"
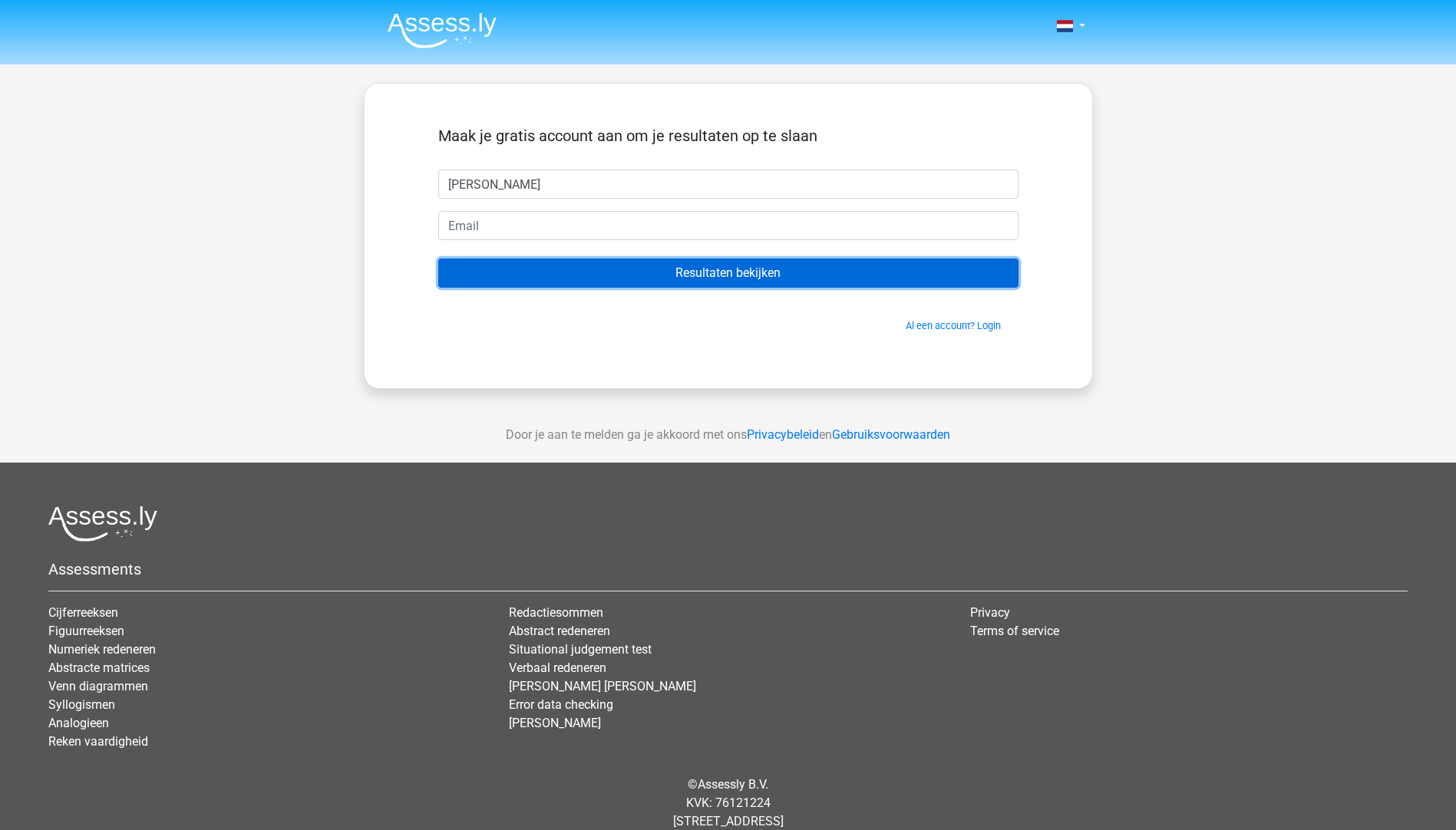
click at [687, 274] on input "Resultaten bekijken" at bounding box center [728, 273] width 580 height 29
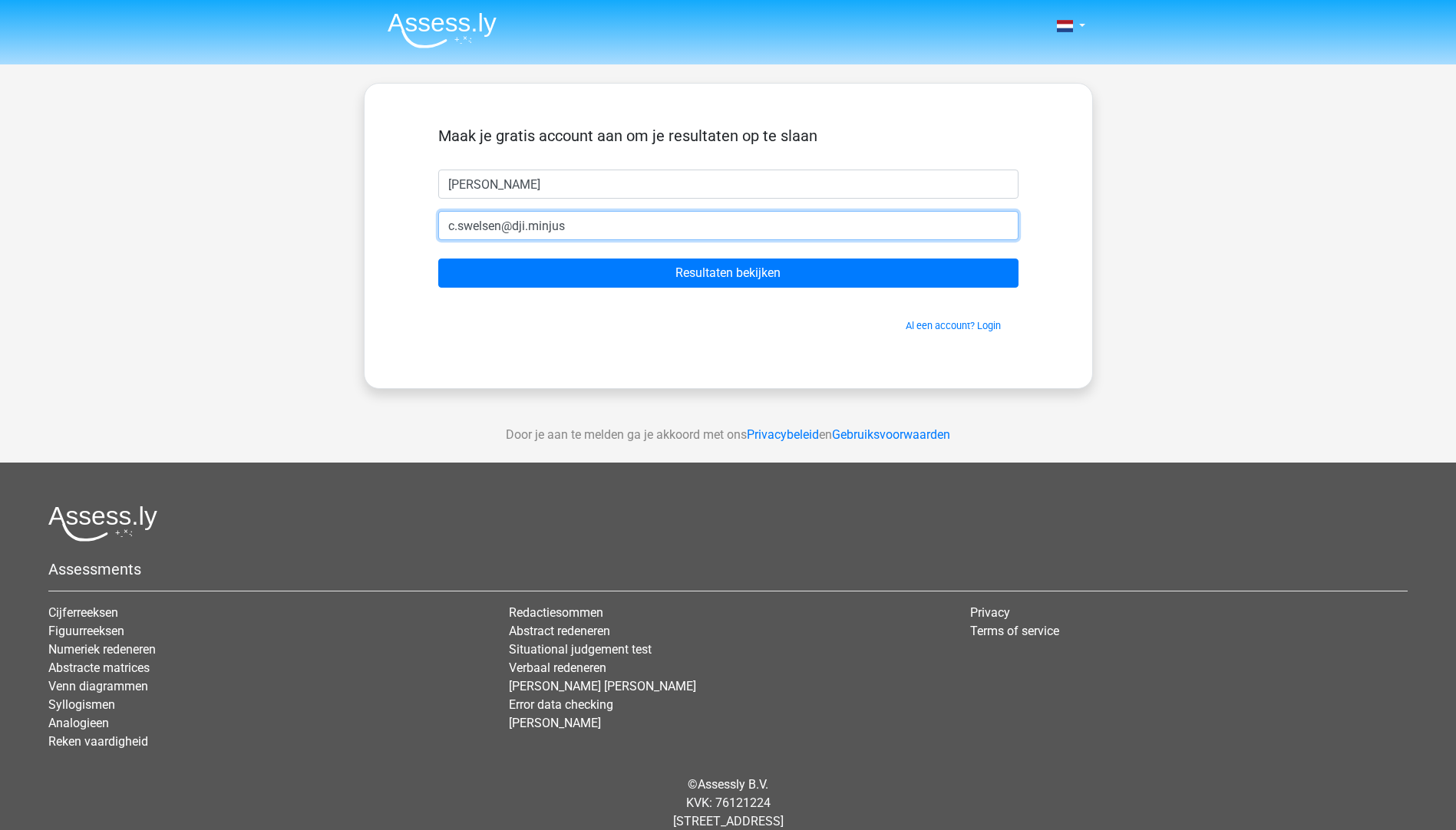
click at [621, 229] on input "c.swelsen@dji.minjus" at bounding box center [728, 225] width 580 height 29
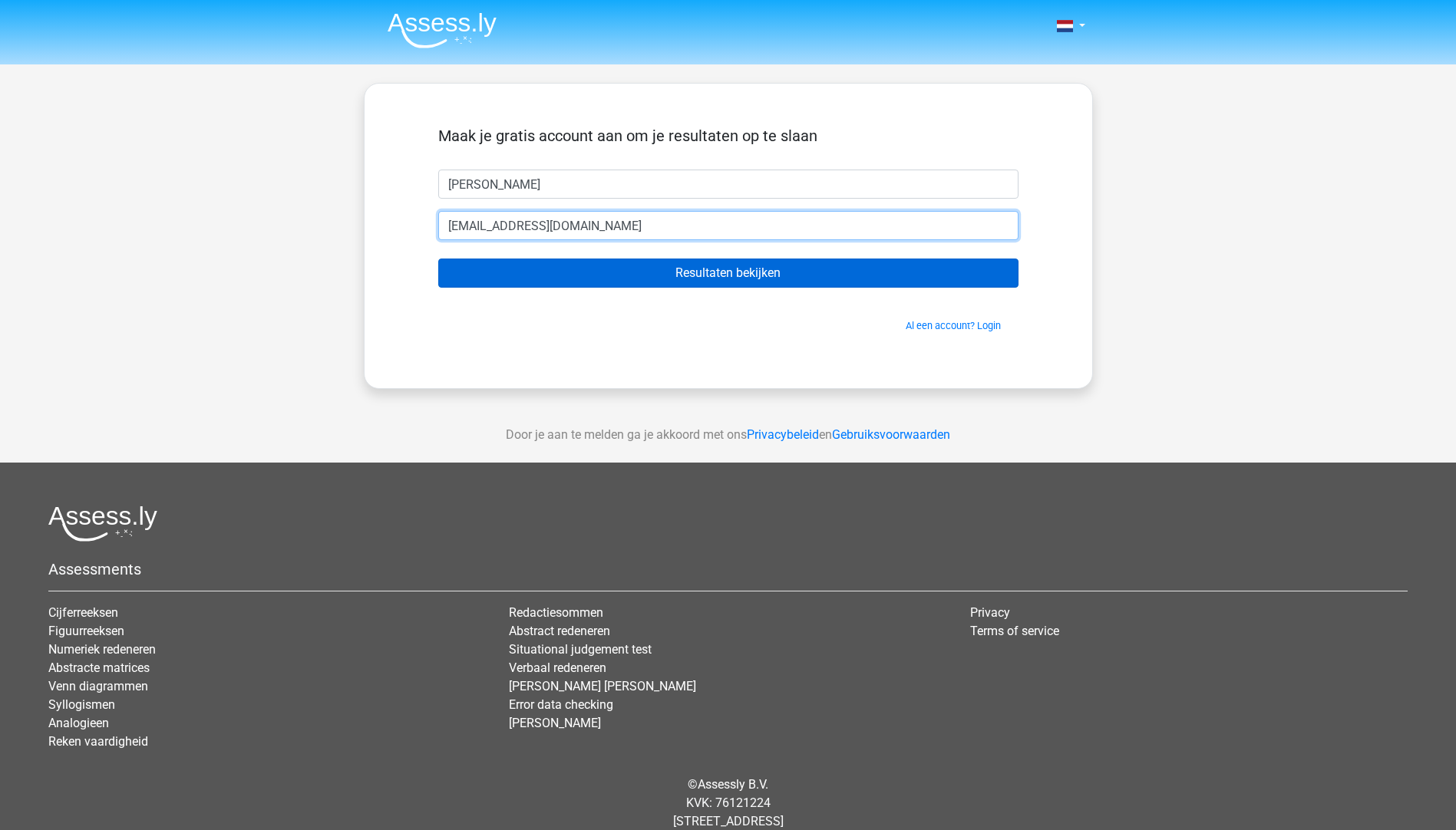
type input "[PERSON_NAME][EMAIL_ADDRESS][DOMAIN_NAME]"
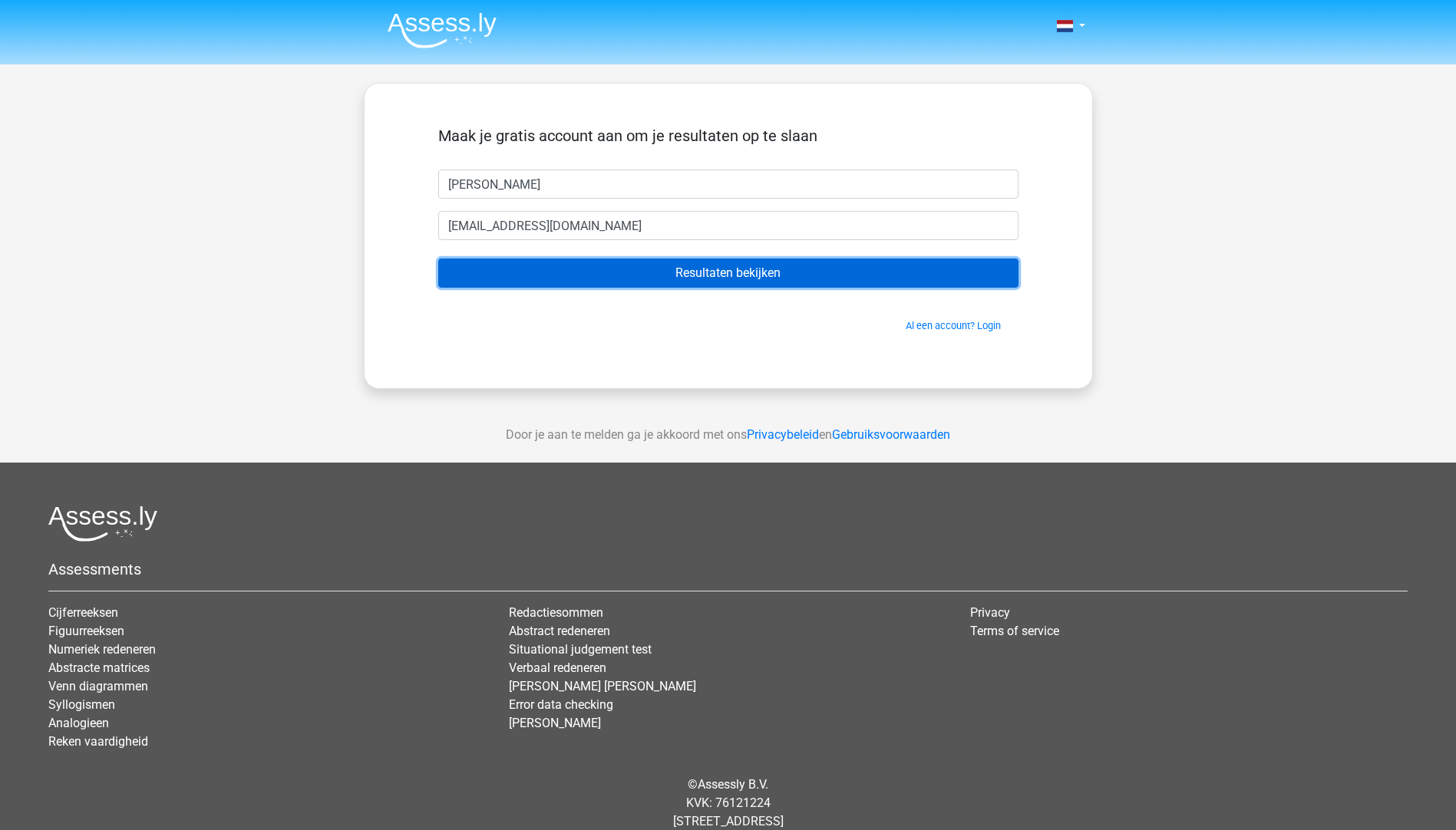
click at [802, 283] on input "Resultaten bekijken" at bounding box center [728, 273] width 580 height 29
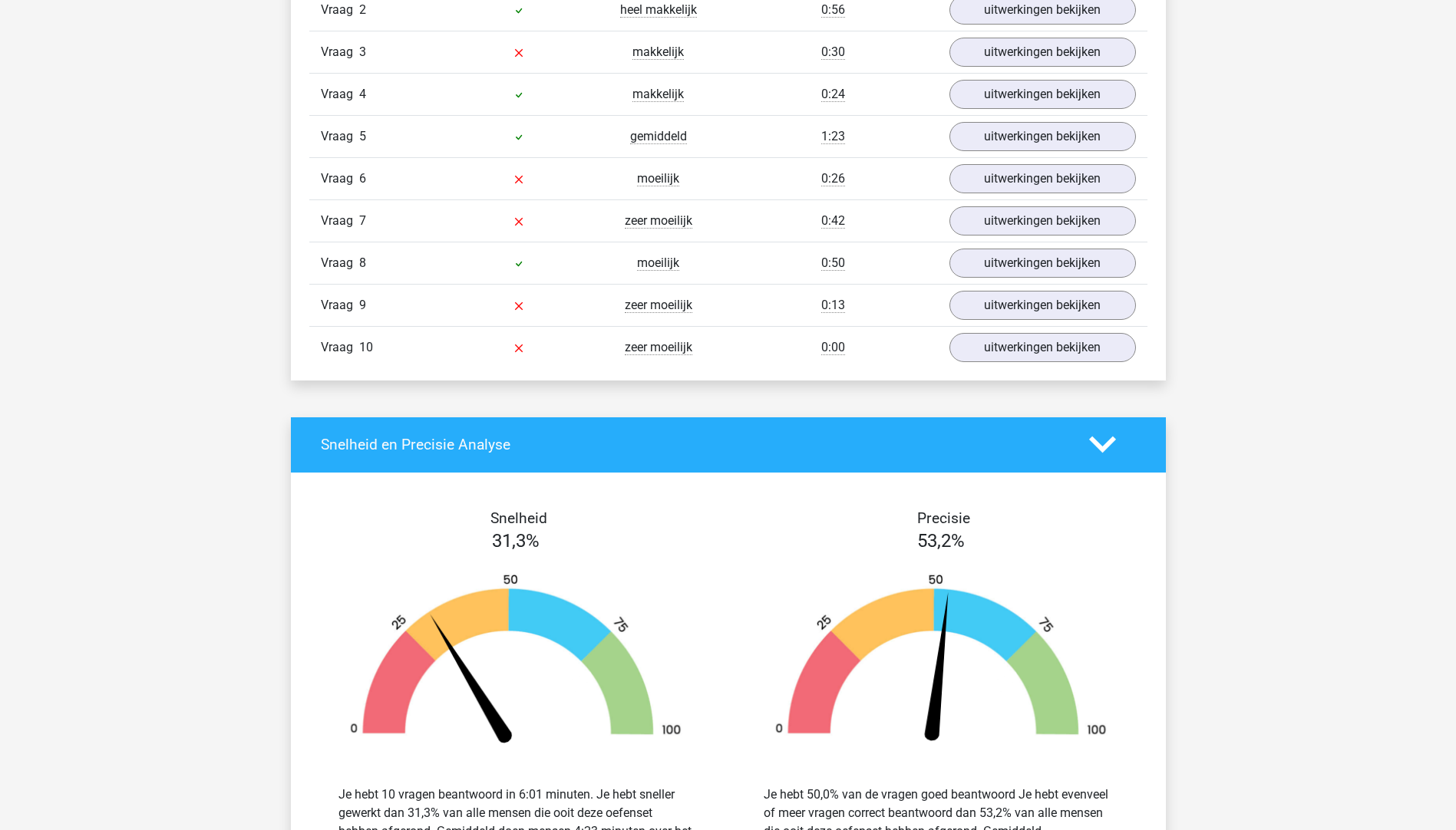
scroll to position [920, 0]
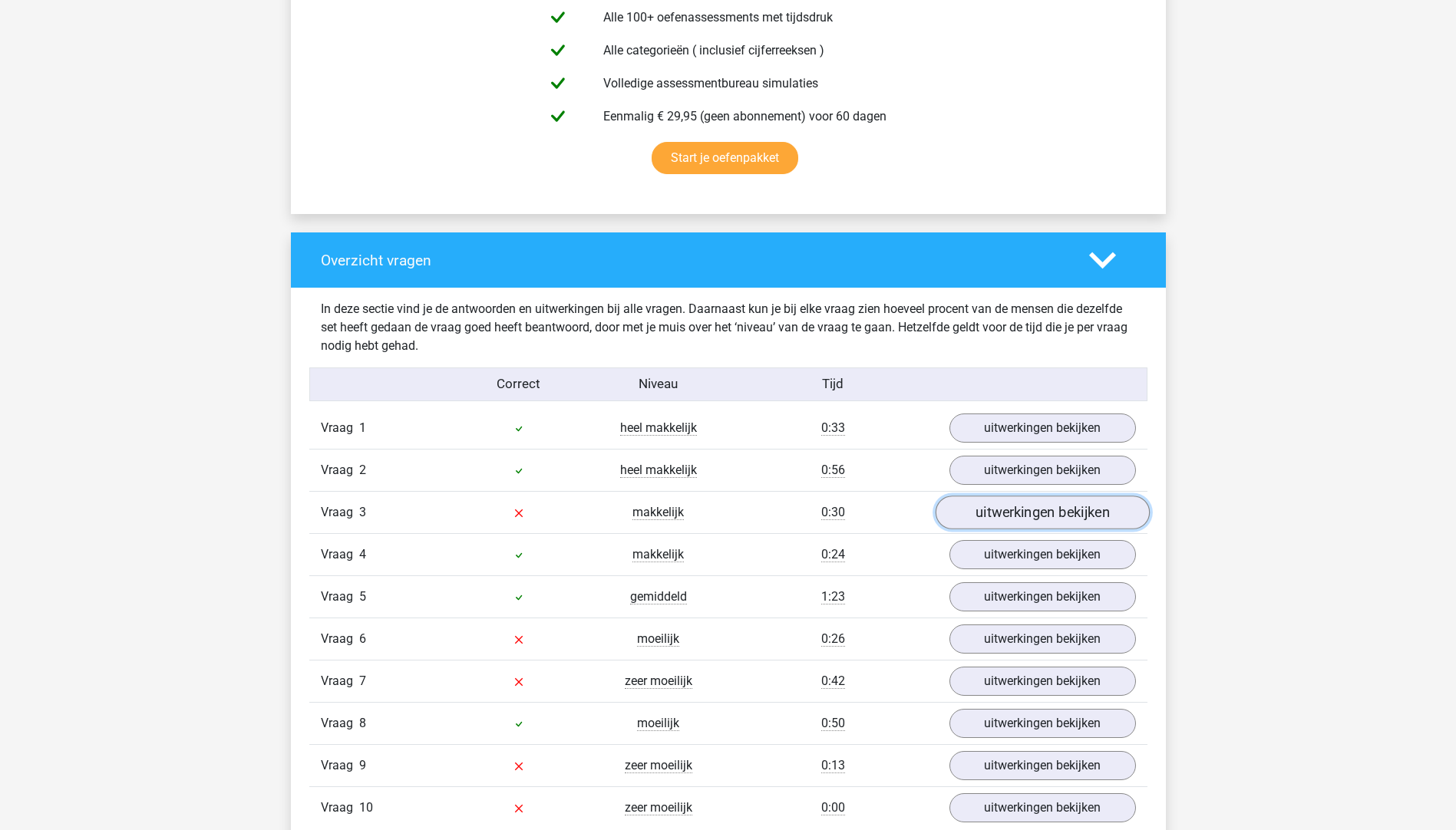
click at [1023, 524] on link "uitwerkingen bekijken" at bounding box center [1042, 512] width 214 height 33
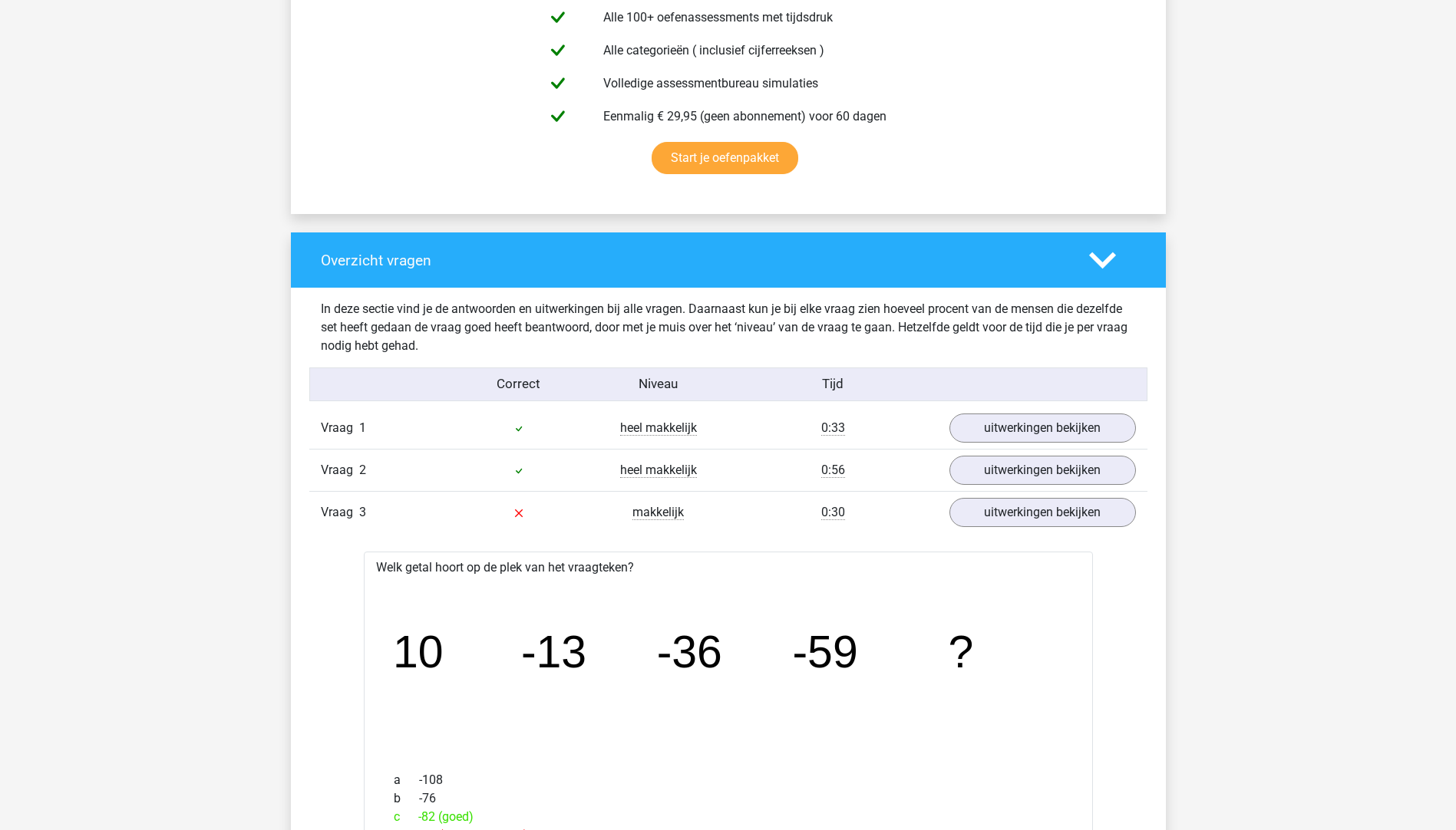
click at [1106, 260] on polygon at bounding box center [1102, 260] width 27 height 17
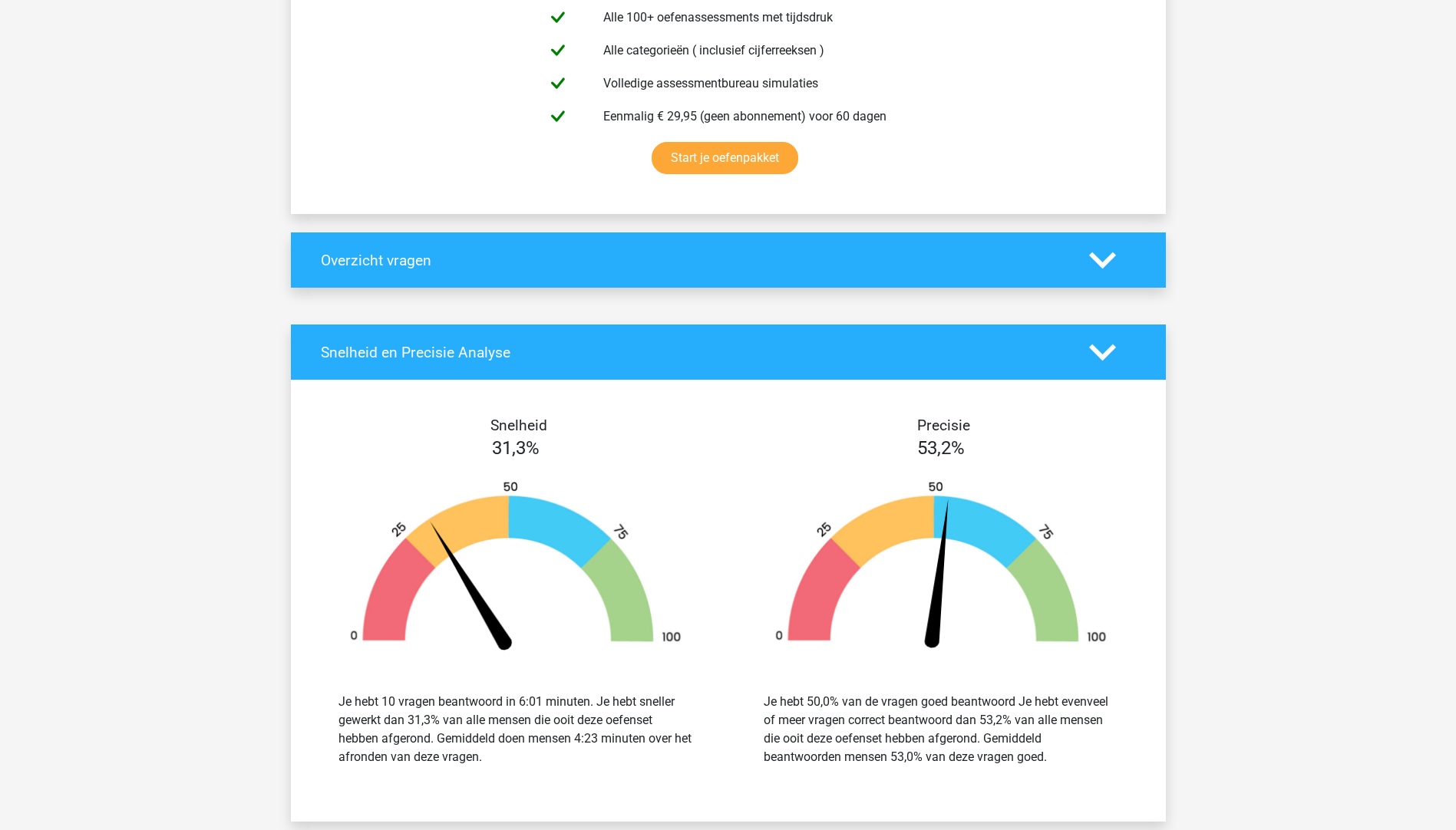
click at [1101, 255] on icon at bounding box center [1102, 260] width 27 height 27
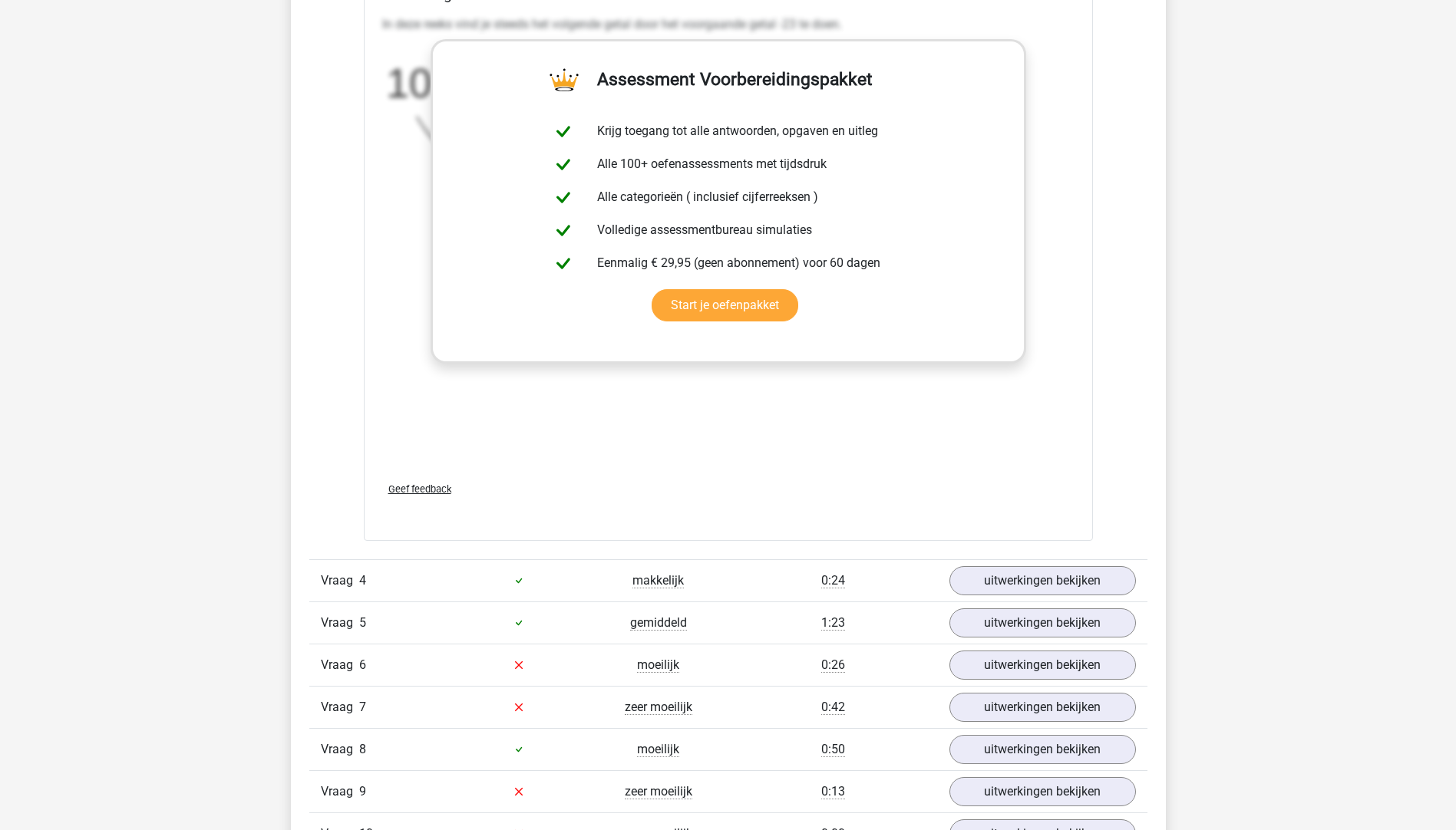
scroll to position [2224, 0]
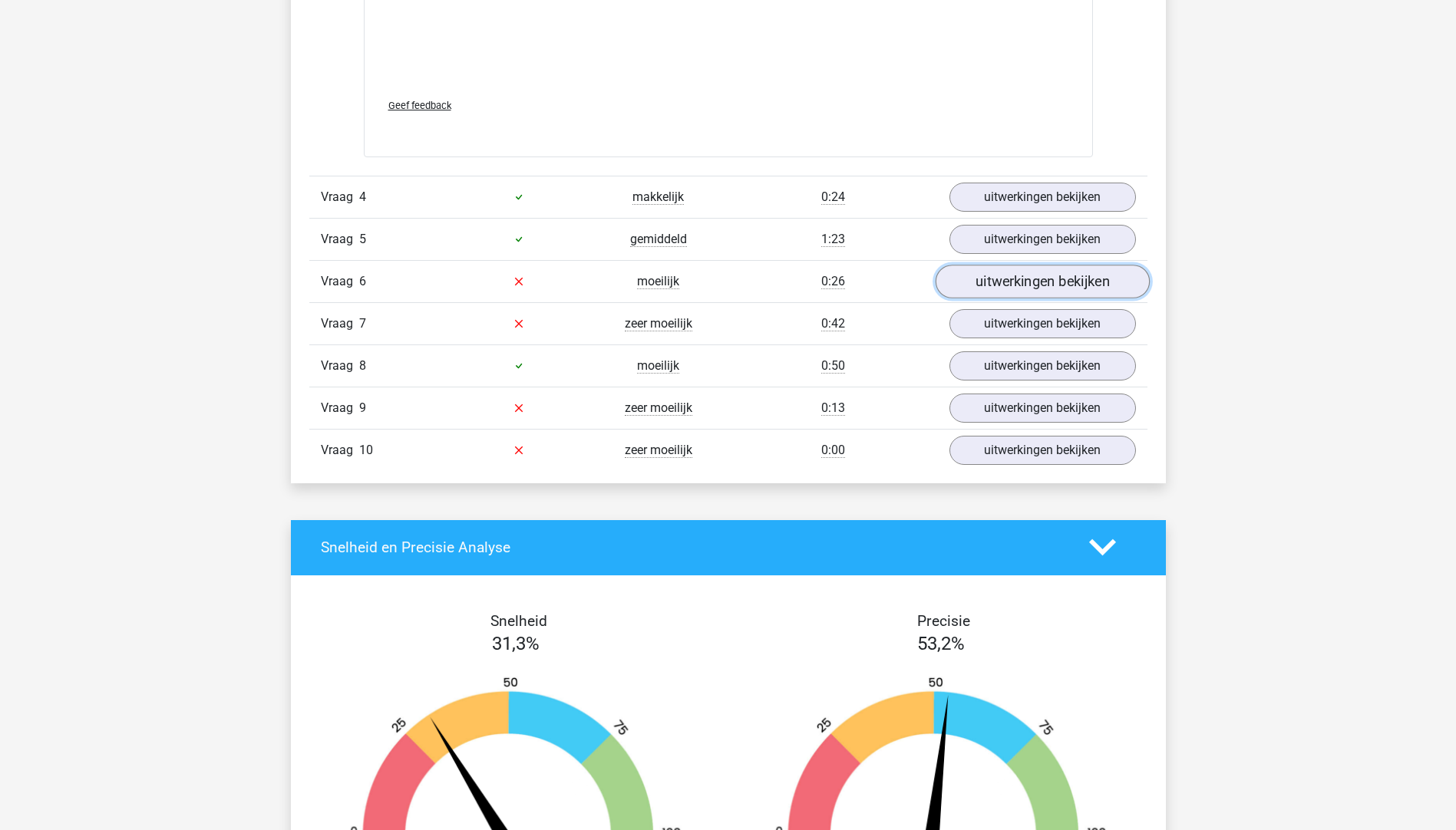
click at [1003, 290] on link "uitwerkingen bekijken" at bounding box center [1042, 281] width 214 height 33
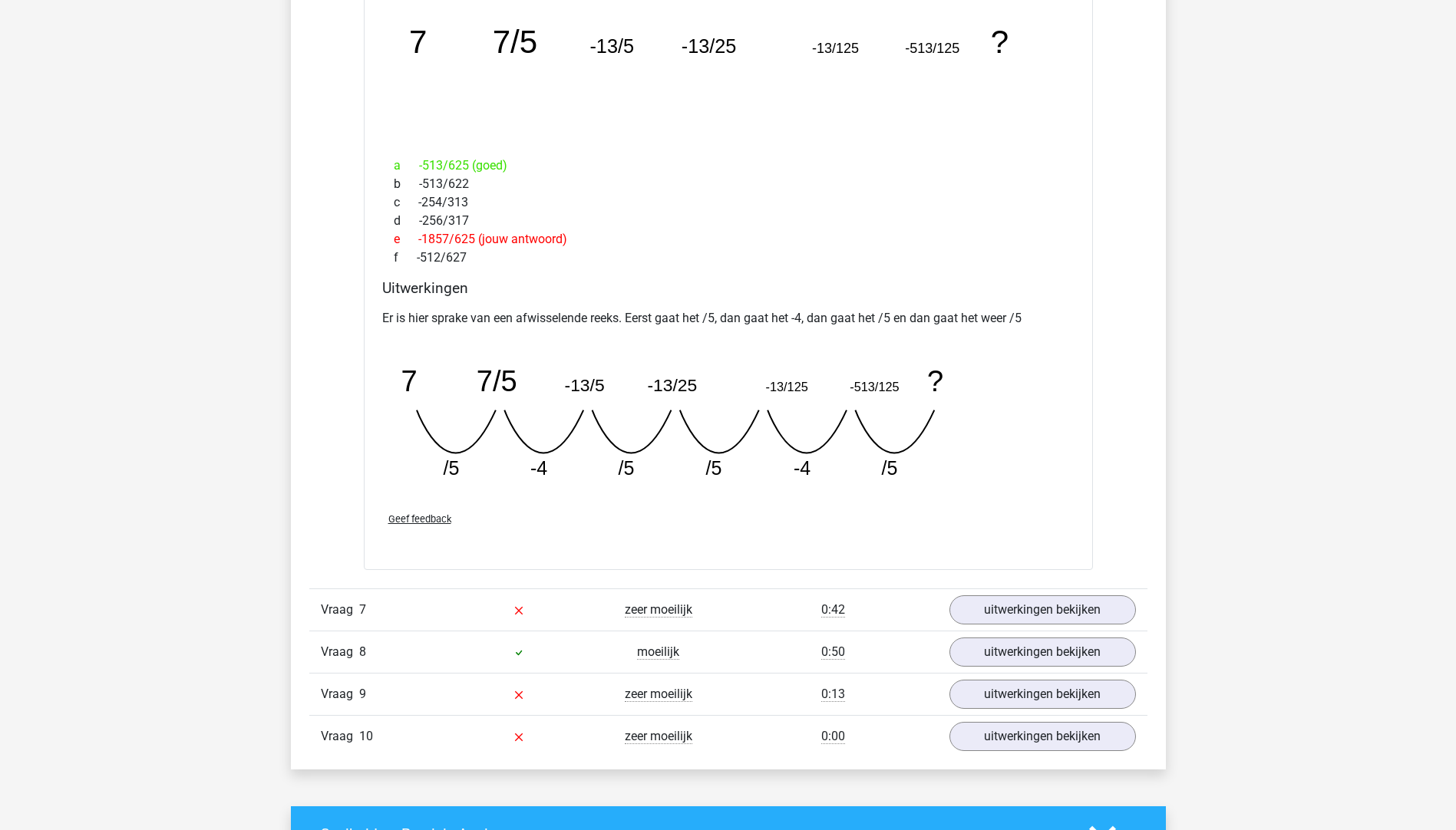
scroll to position [2684, 0]
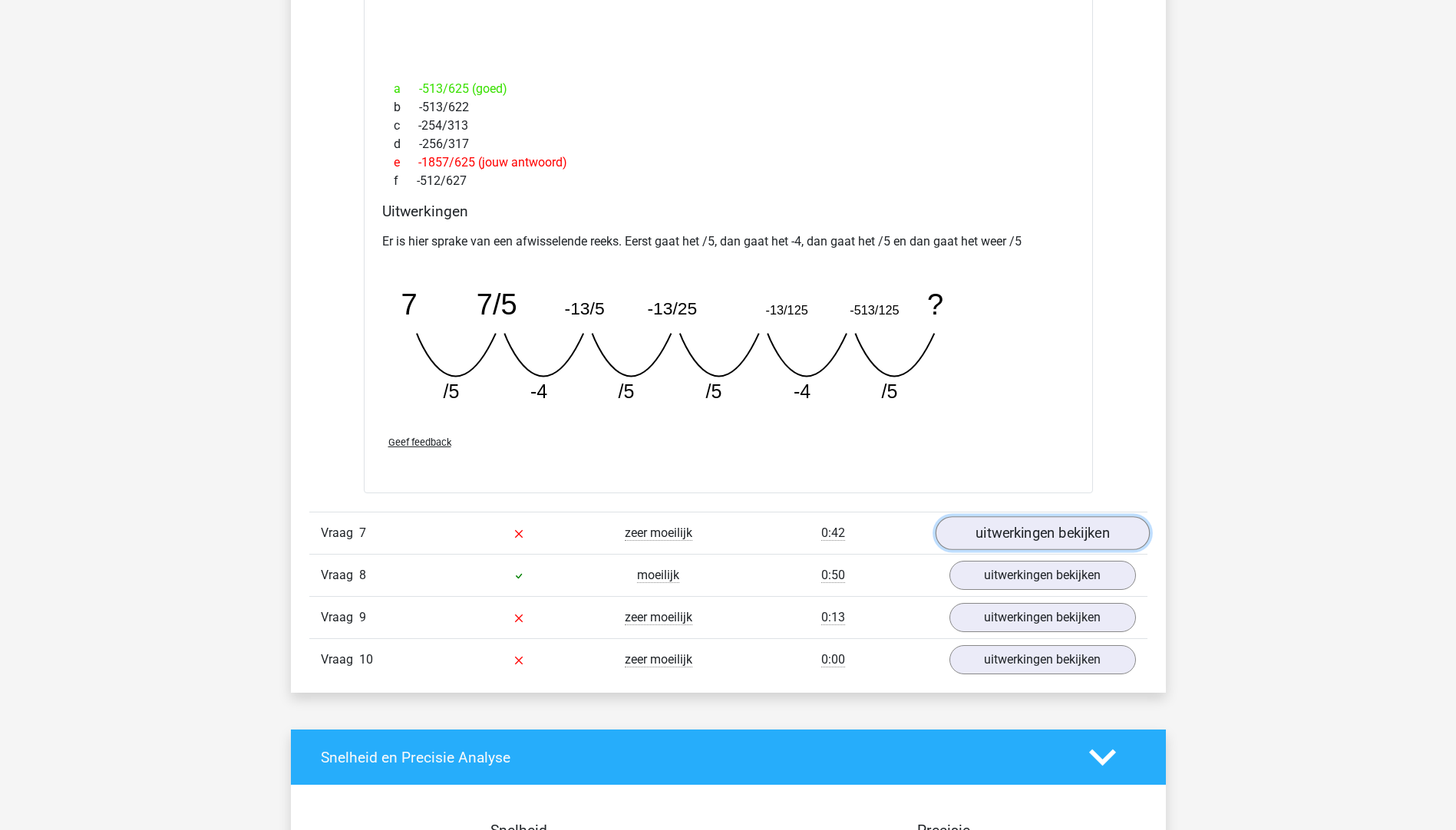
click at [998, 541] on link "uitwerkingen bekijken" at bounding box center [1042, 533] width 214 height 33
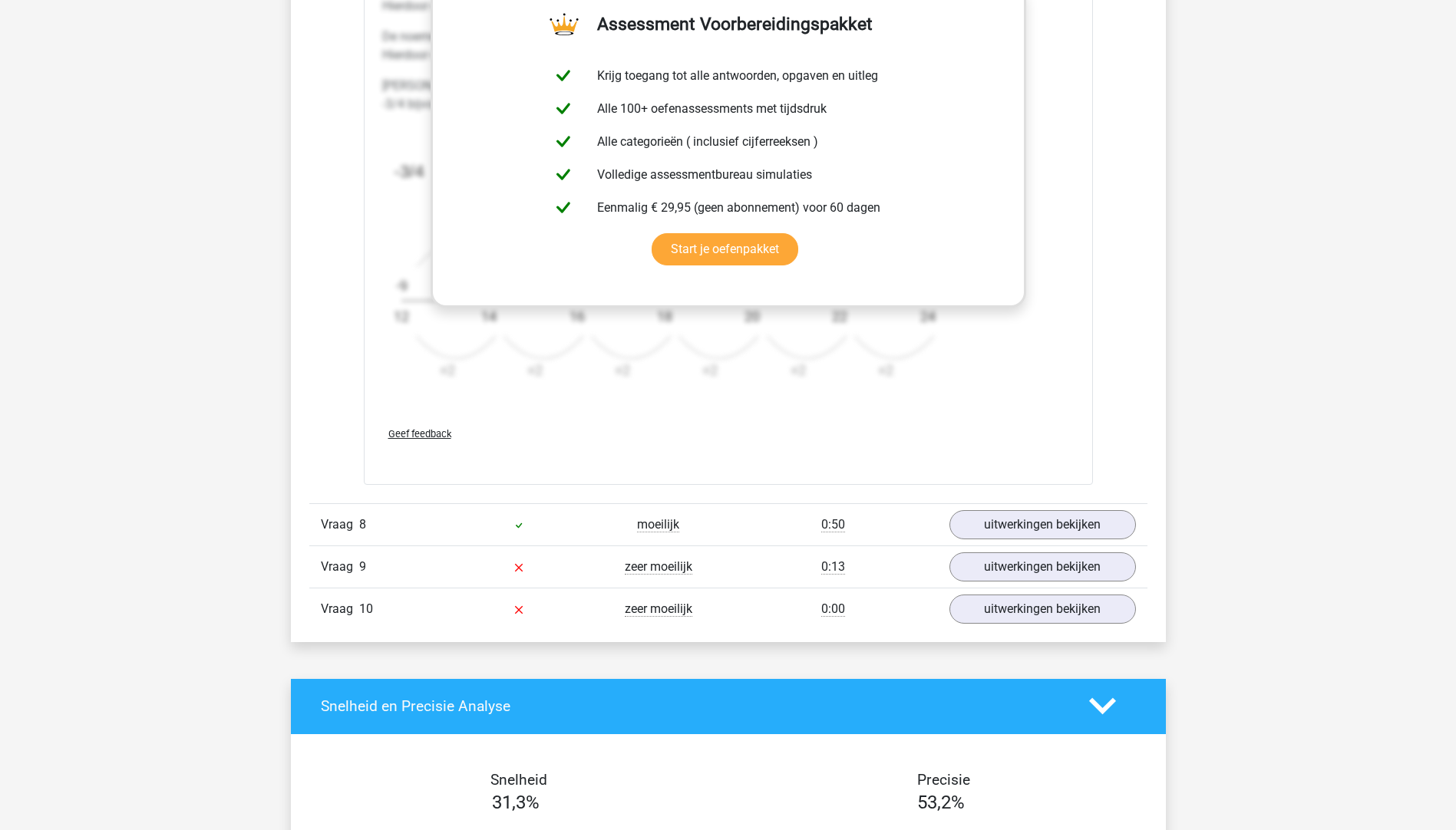
scroll to position [3758, 0]
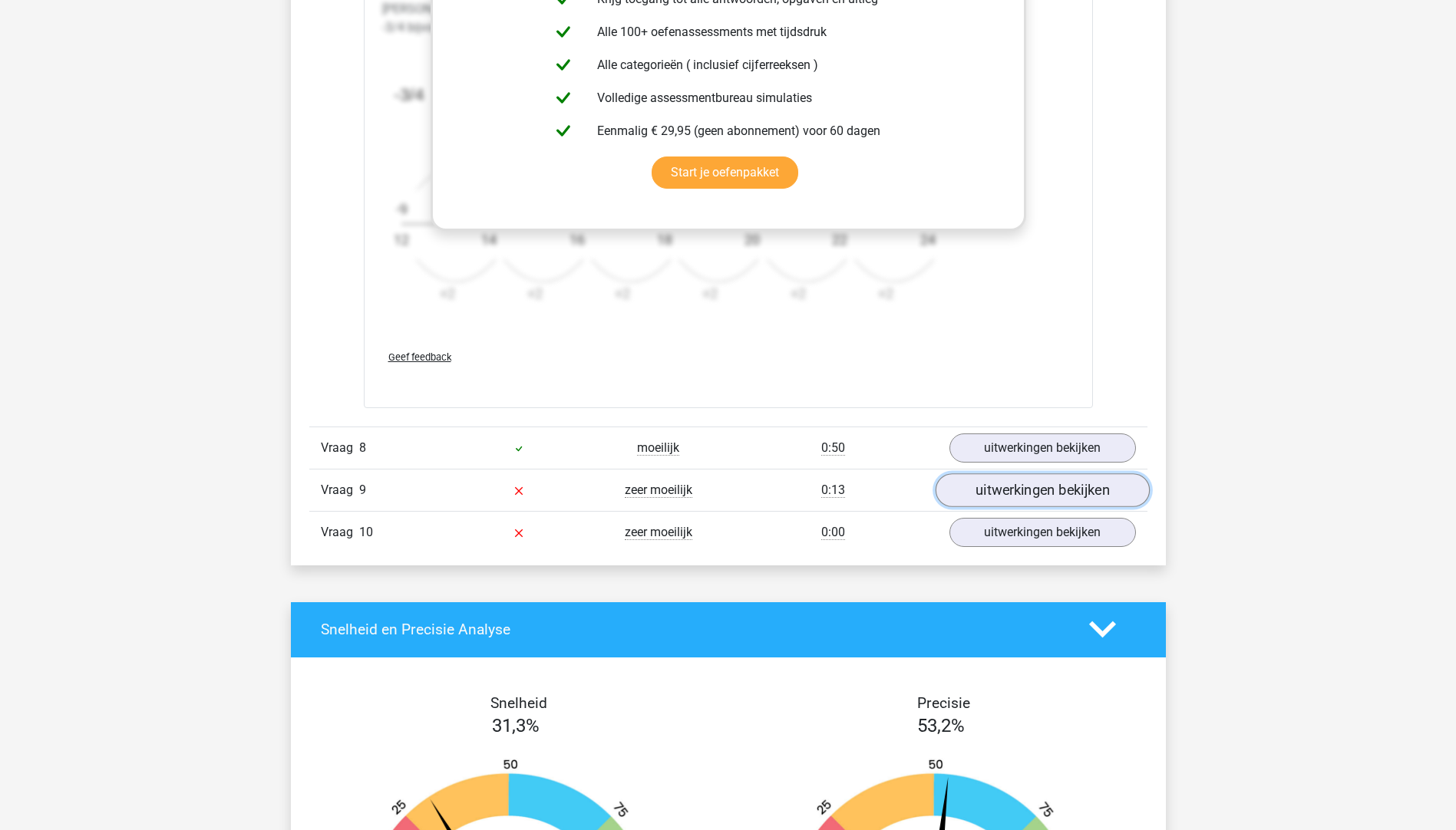
click at [987, 486] on link "uitwerkingen bekijken" at bounding box center [1042, 490] width 214 height 33
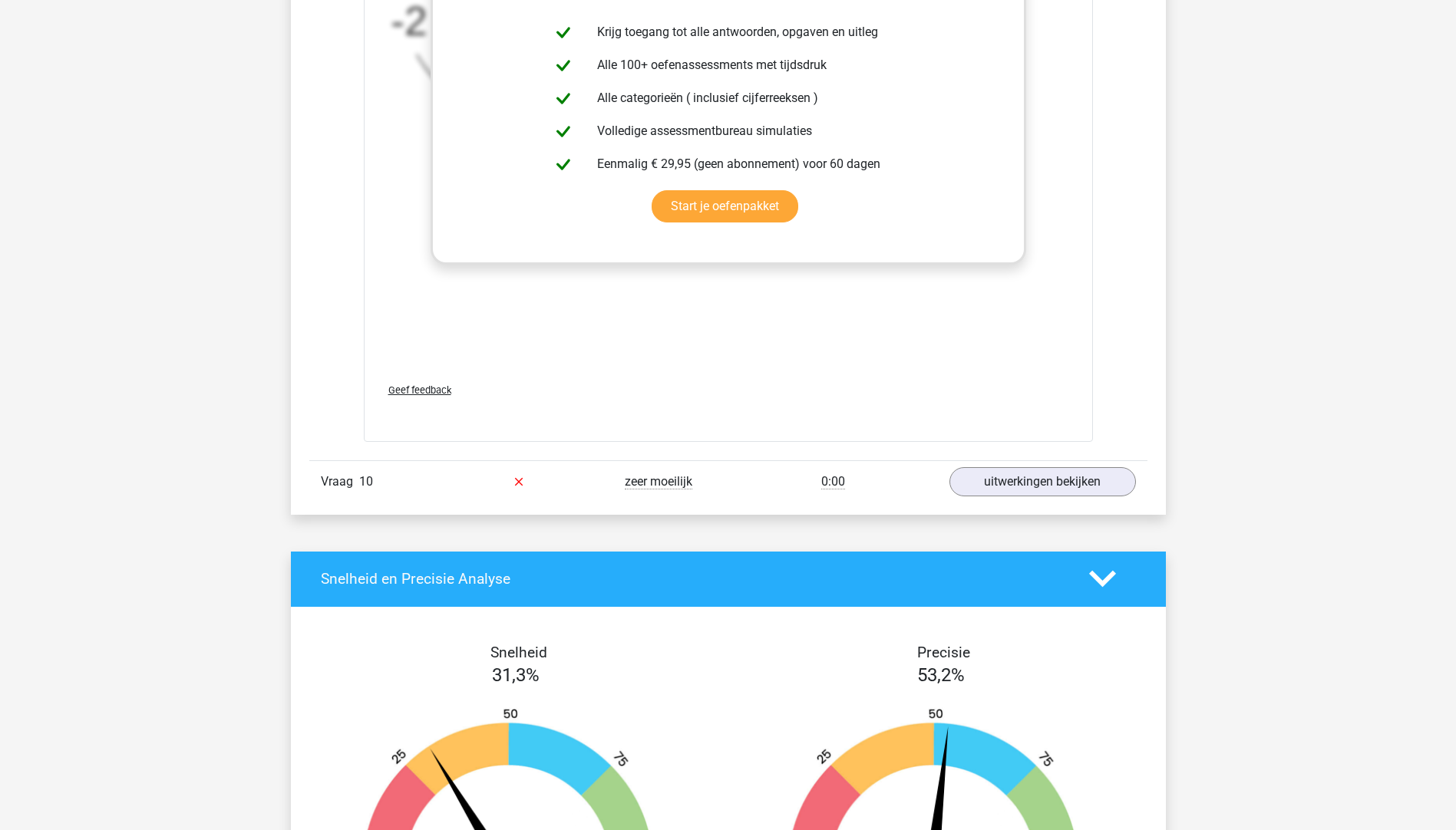
scroll to position [4909, 0]
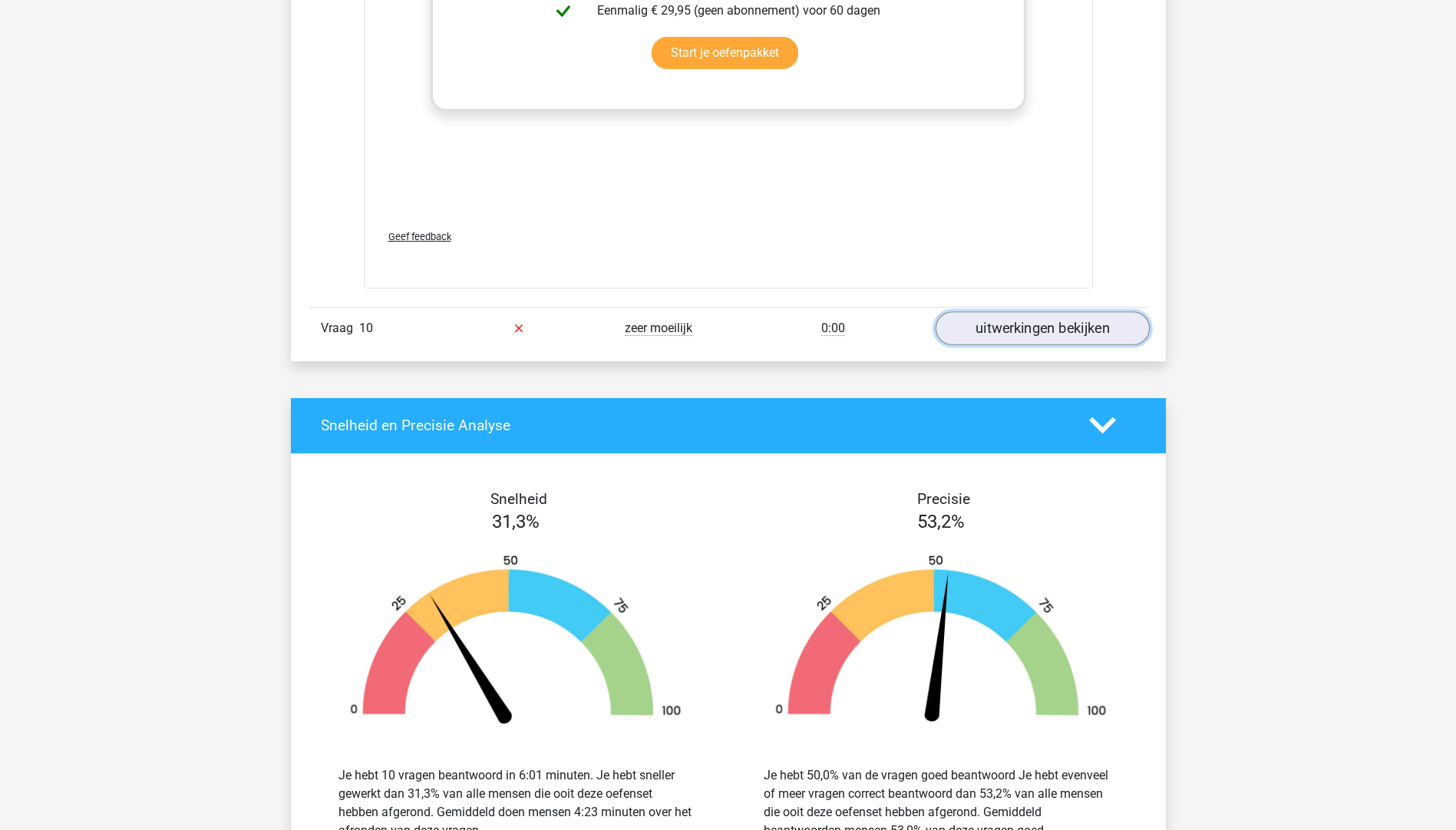
click at [1003, 336] on link "uitwerkingen bekijken" at bounding box center [1042, 328] width 214 height 33
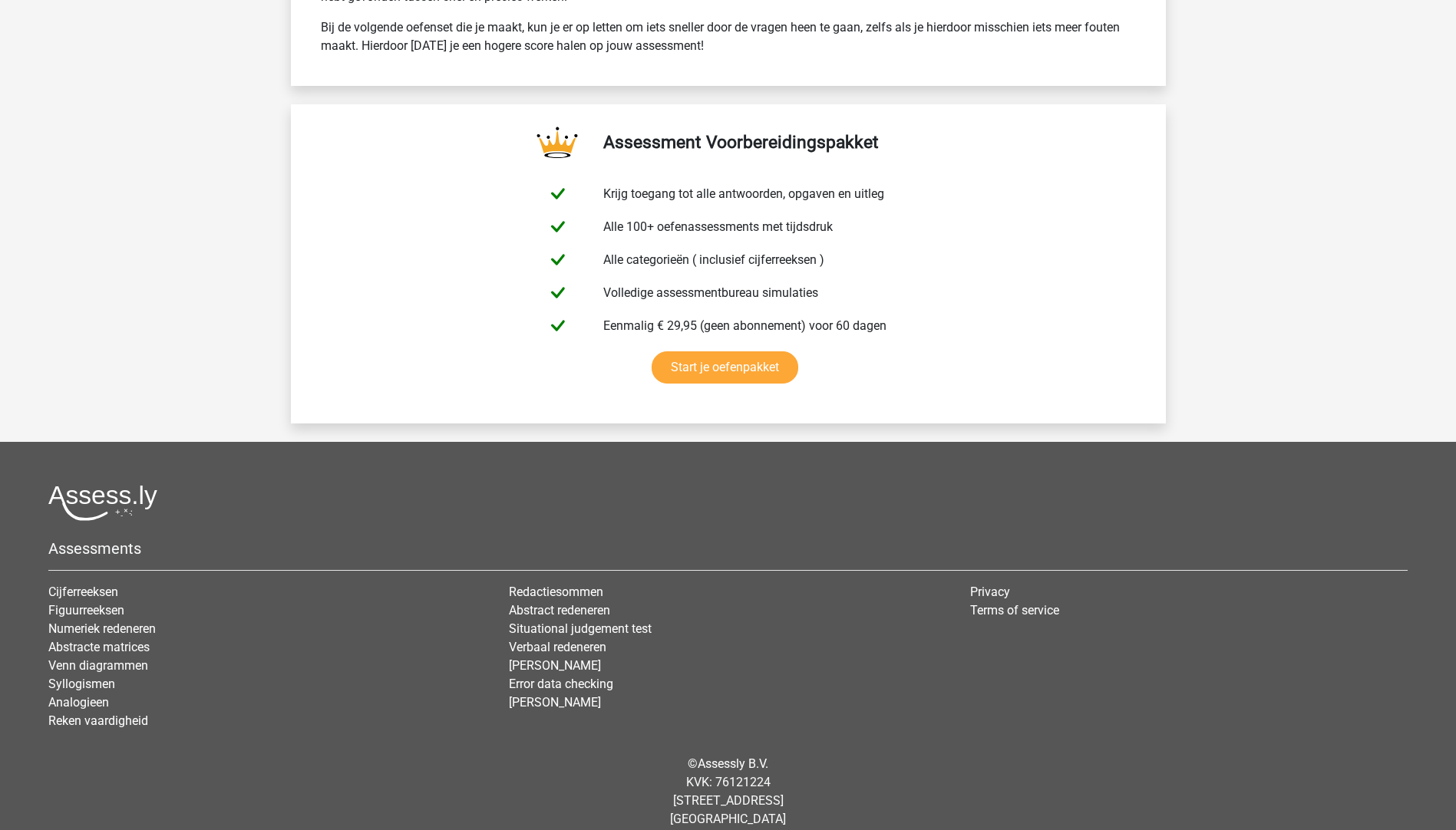
scroll to position [6213, 0]
